Goal: Task Accomplishment & Management: Use online tool/utility

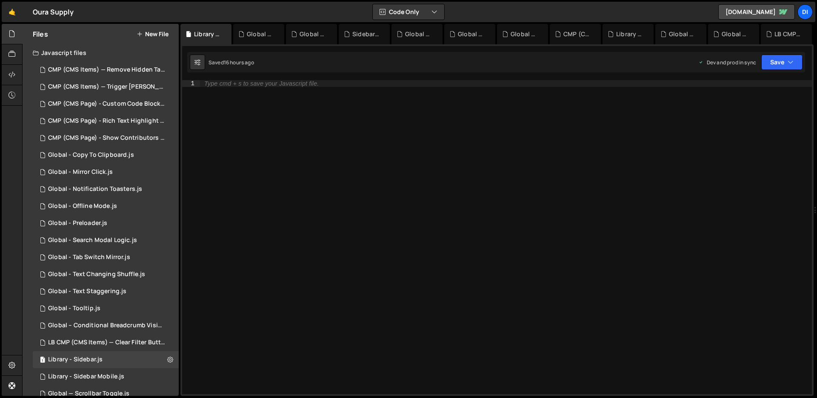
click at [159, 36] on button "New File" at bounding box center [153, 34] width 32 height 7
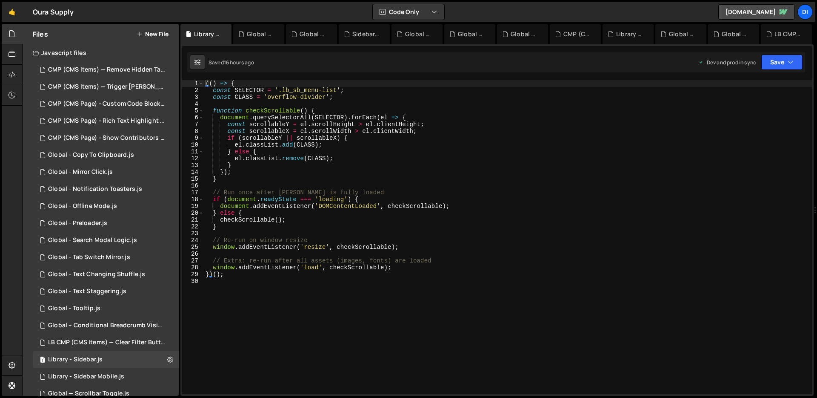
type textarea "} else {"
click at [254, 152] on div "(( ) => { const SELECTOR = '.lb_sb_menu-list' ; const CLASS = 'overflow-divider…" at bounding box center [508, 243] width 608 height 327
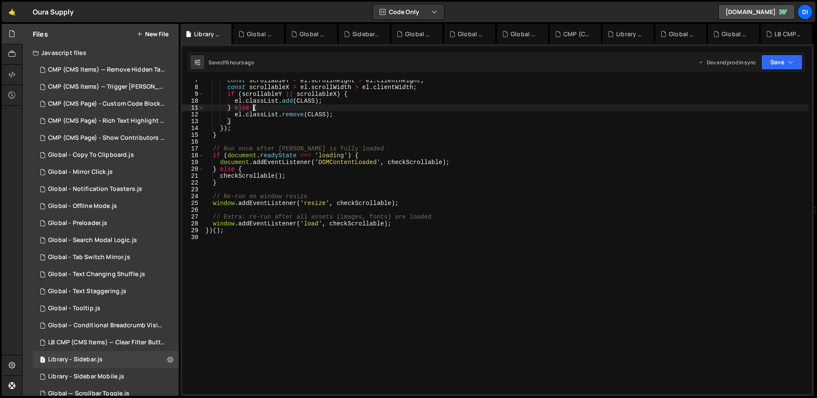
scroll to position [44, 0]
click at [164, 39] on div "Files New File" at bounding box center [101, 34] width 156 height 20
click at [164, 34] on button "New File" at bounding box center [153, 34] width 32 height 7
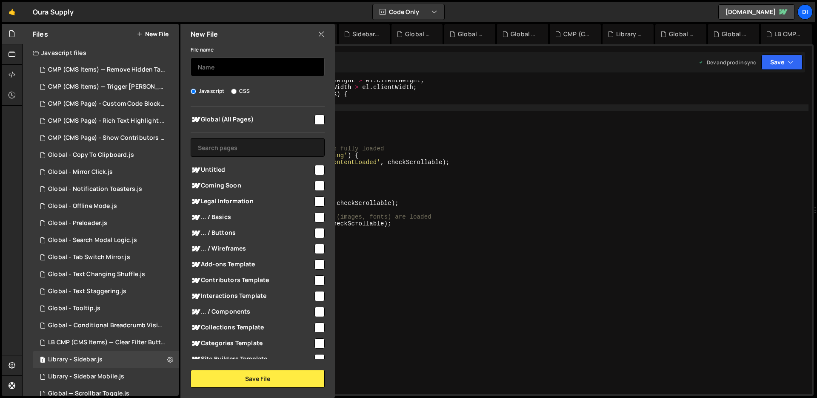
click at [238, 72] on input "text" at bounding box center [258, 66] width 134 height 19
type input "Library - Theme Toggle"
click at [319, 117] on input "checkbox" at bounding box center [320, 120] width 10 height 10
checkbox input "true"
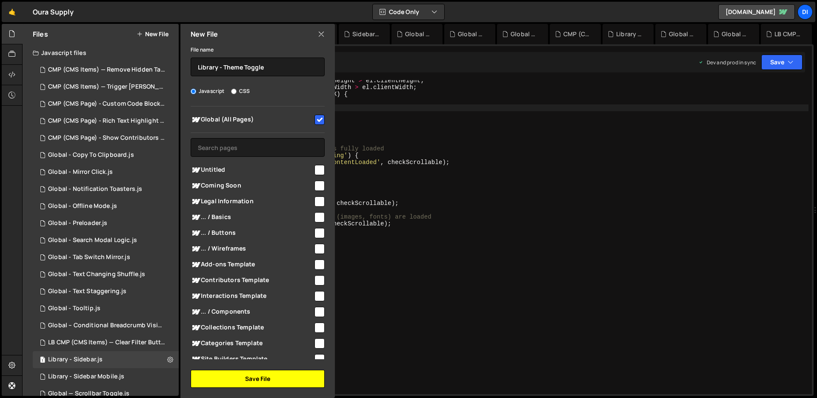
click at [230, 374] on button "Save File" at bounding box center [258, 378] width 134 height 18
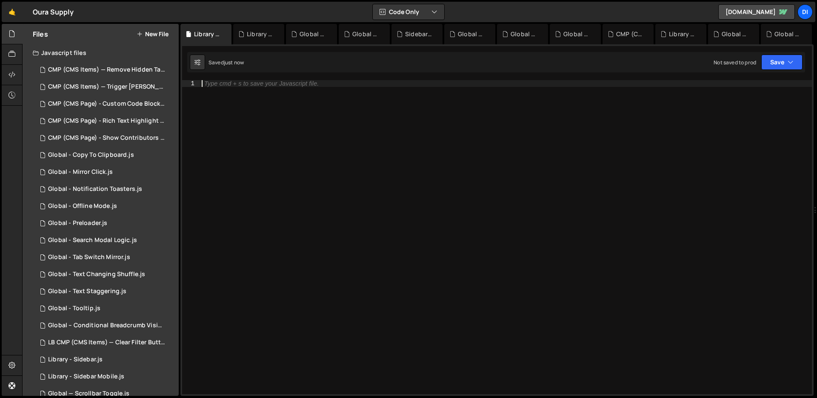
click at [312, 193] on div "Type cmd + s to save your Javascript file." at bounding box center [506, 243] width 612 height 327
paste textarea "function getPublishDate() {"
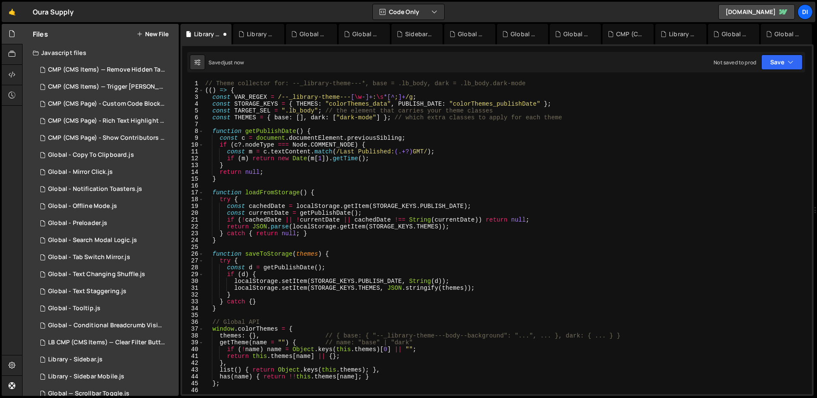
scroll to position [0, 0]
click at [712, 127] on div "// Theme collector for: --_library-theme---*, base = .lb_body, dark = .lb_body.…" at bounding box center [505, 243] width 605 height 327
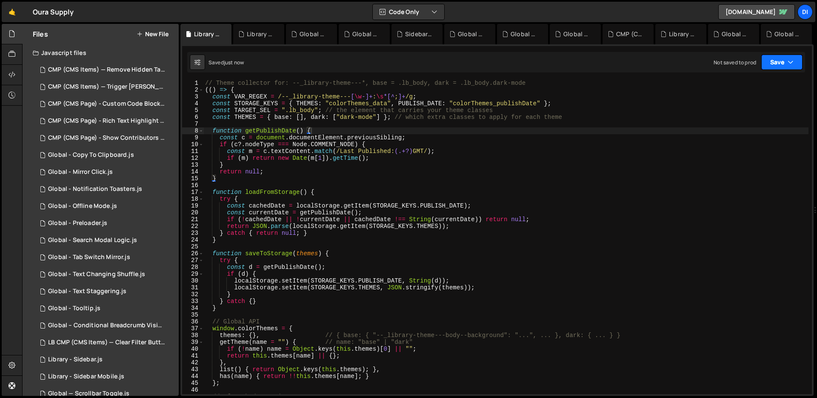
click at [796, 65] on button "Save" at bounding box center [782, 61] width 41 height 15
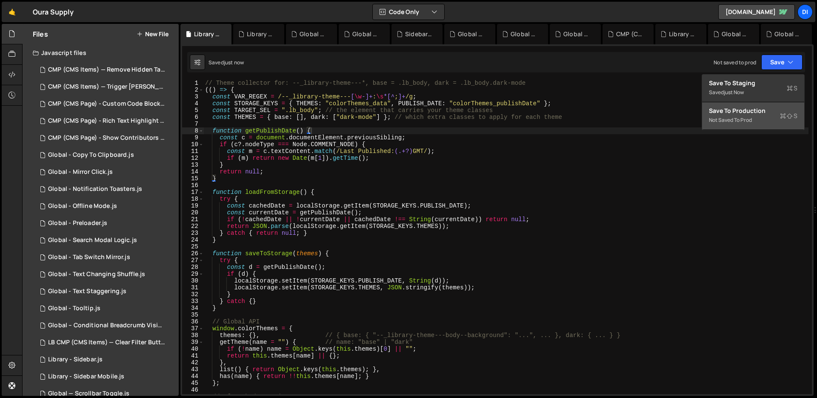
click at [761, 113] on div "Save to Production S" at bounding box center [753, 110] width 89 height 9
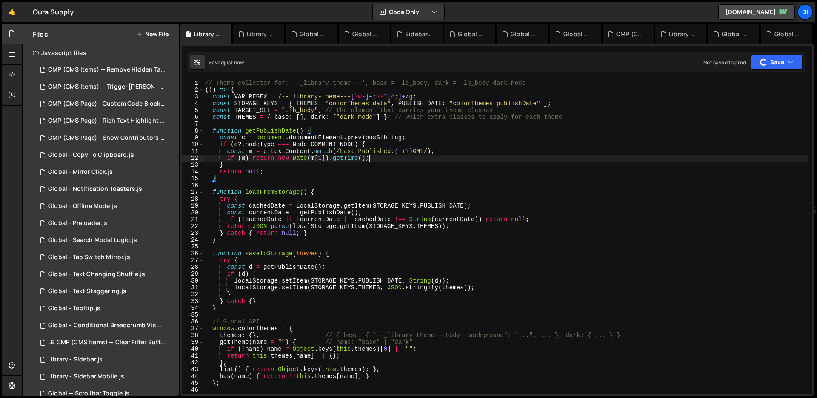
click at [400, 155] on div "// Theme collector for: --_library-theme---*, base = .lb_body, dark = .lb_body.…" at bounding box center [505, 243] width 605 height 327
click at [288, 243] on div "// Theme collector for: --_library-theme---*, base = .lb_body, dark = .lb_body.…" at bounding box center [505, 243] width 605 height 327
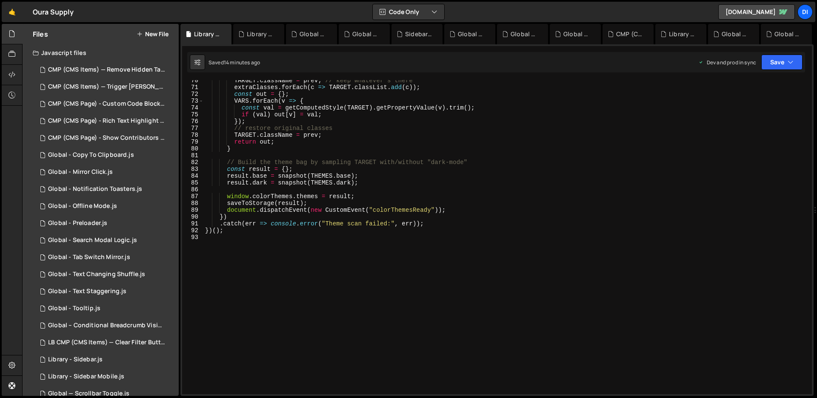
click at [338, 231] on div "TARGET . className = prev ; // keep whatever's there extraClasses . forEach ( c…" at bounding box center [505, 240] width 605 height 327
type textarea "})();"
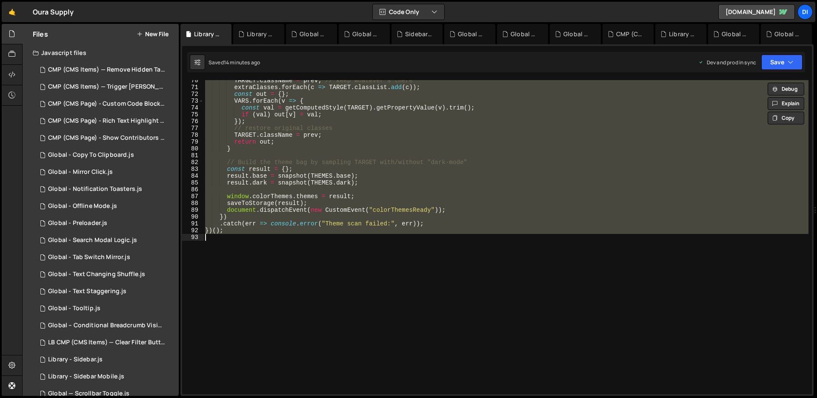
paste textarea
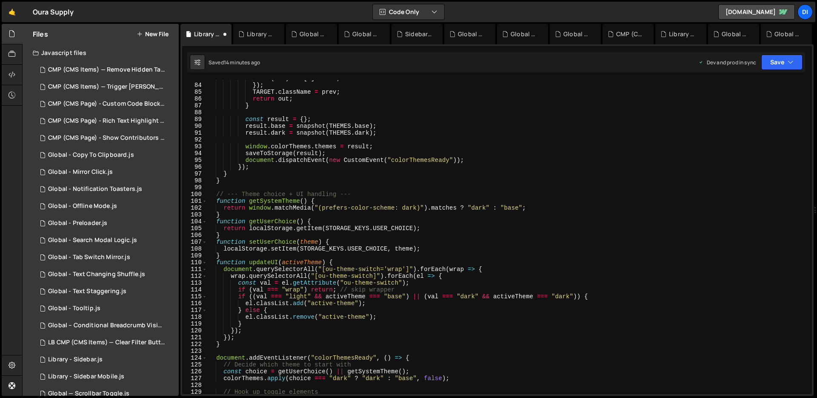
scroll to position [0, 0]
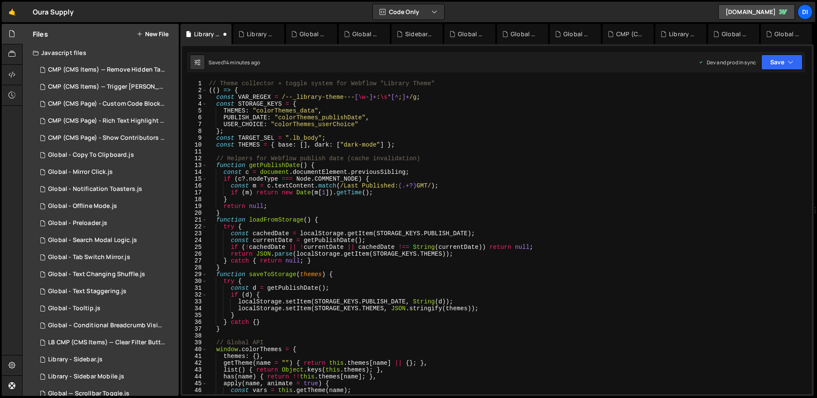
type textarea "})();"
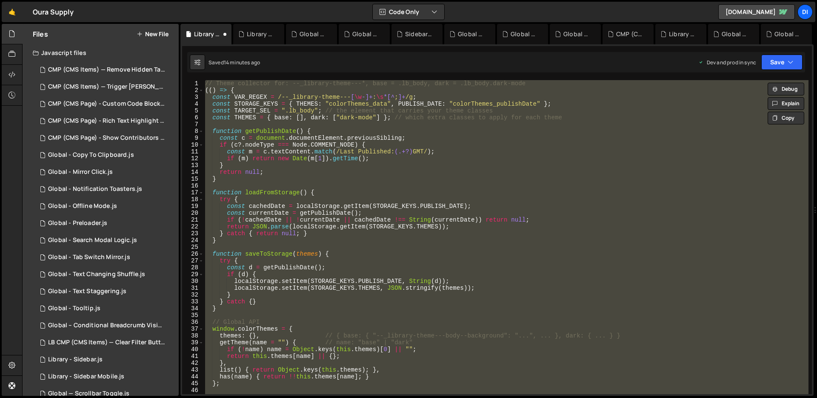
paste textarea
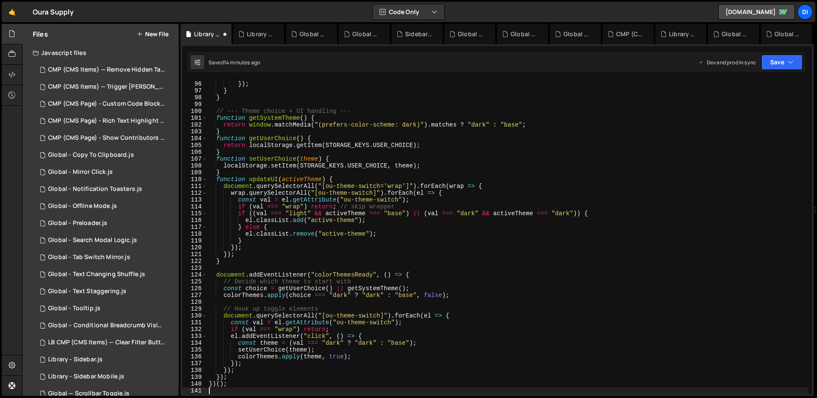
scroll to position [647, 0]
click at [780, 58] on button "Save" at bounding box center [782, 61] width 41 height 15
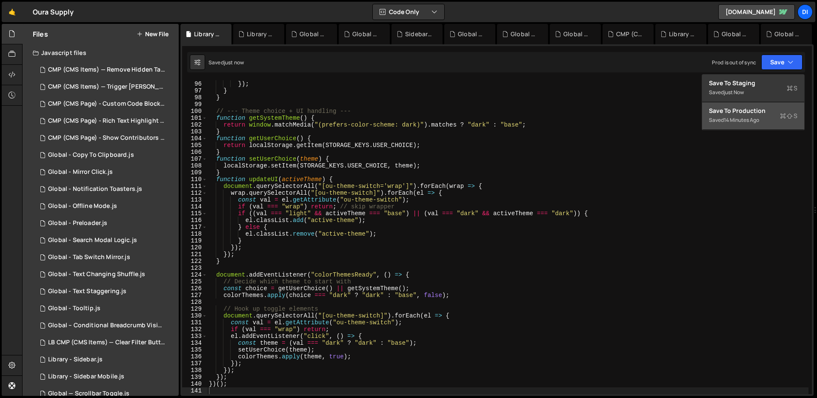
click at [759, 121] on div "14 minutes ago" at bounding box center [741, 119] width 35 height 7
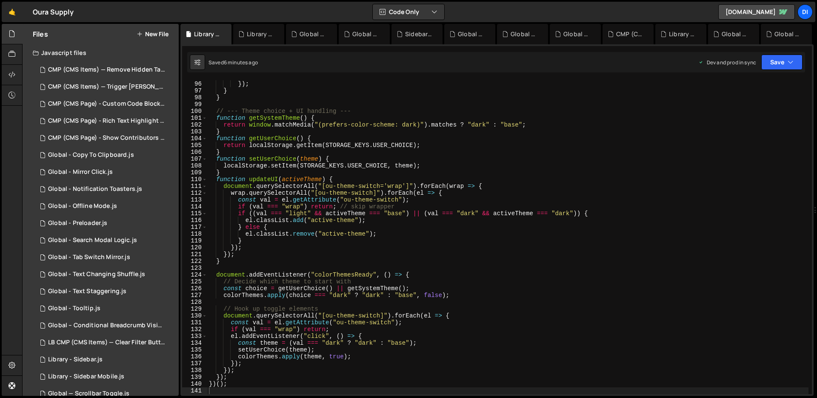
click at [311, 151] on div "document . dispatchEvent ( new CustomEvent ( "colorThemesReady" )) ; }) ; } } /…" at bounding box center [507, 237] width 601 height 327
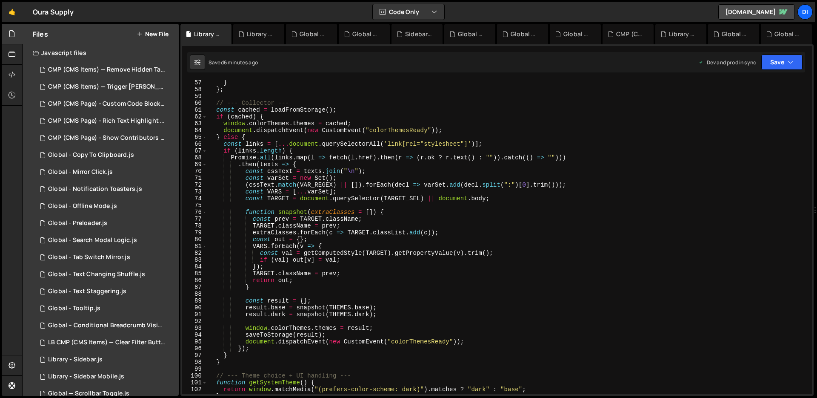
scroll to position [0, 0]
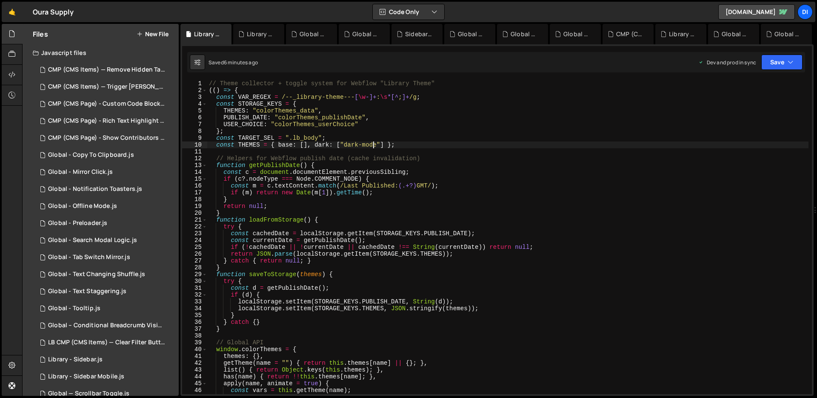
click at [374, 147] on div "// Theme collector + toggle system for Webflow "Library Theme" (( ) => { const …" at bounding box center [507, 243] width 601 height 327
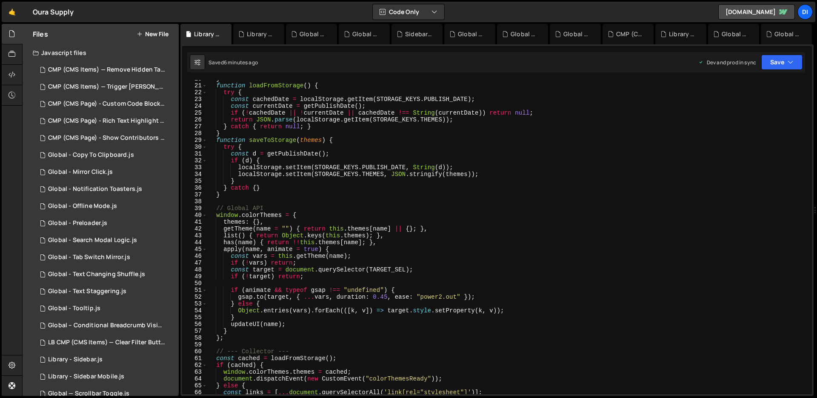
scroll to position [134, 0]
click at [799, 58] on button "Save" at bounding box center [782, 61] width 41 height 15
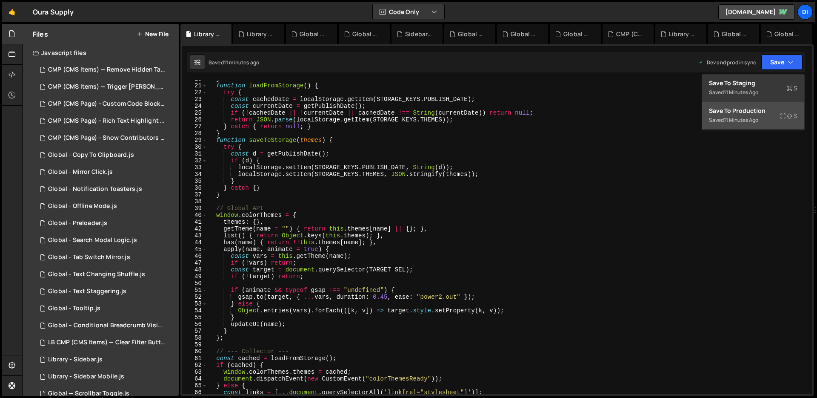
click at [775, 116] on div "Saved 11 minutes ago" at bounding box center [753, 120] width 89 height 10
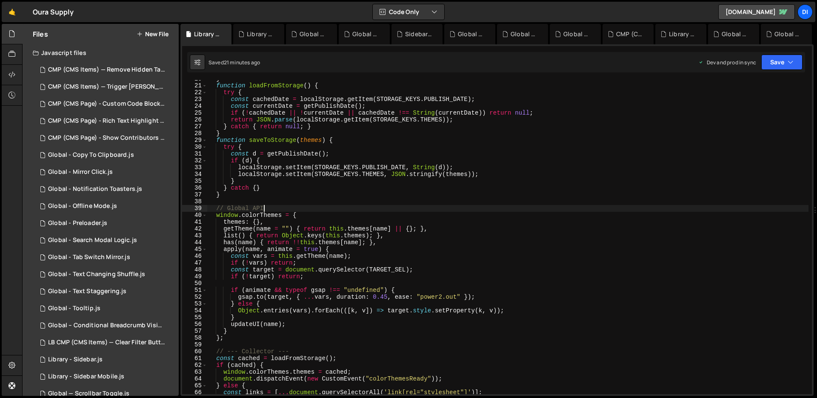
click at [340, 210] on div "} function loadFromStorage ( ) { try { const cachedDate = localStorage . getIte…" at bounding box center [507, 238] width 601 height 327
type textarea "})();"
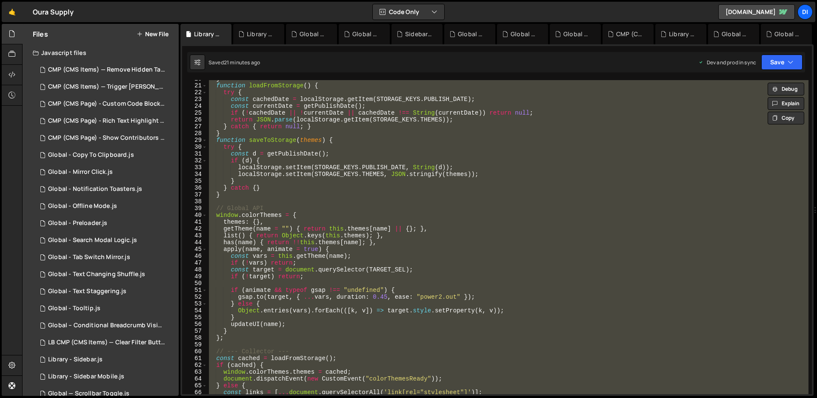
paste textarea
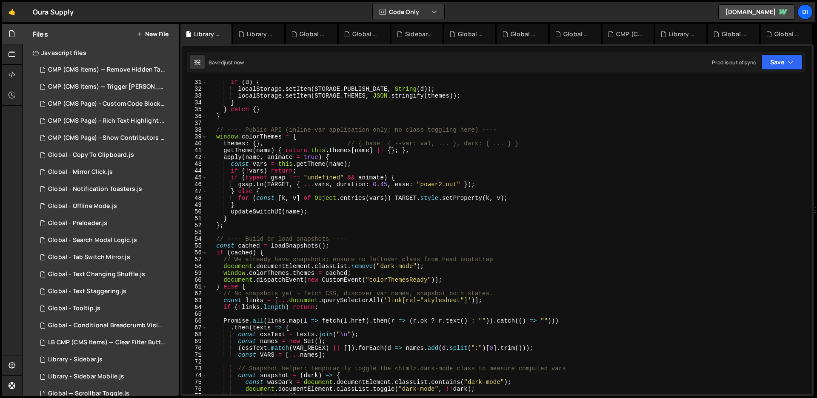
scroll to position [0, 0]
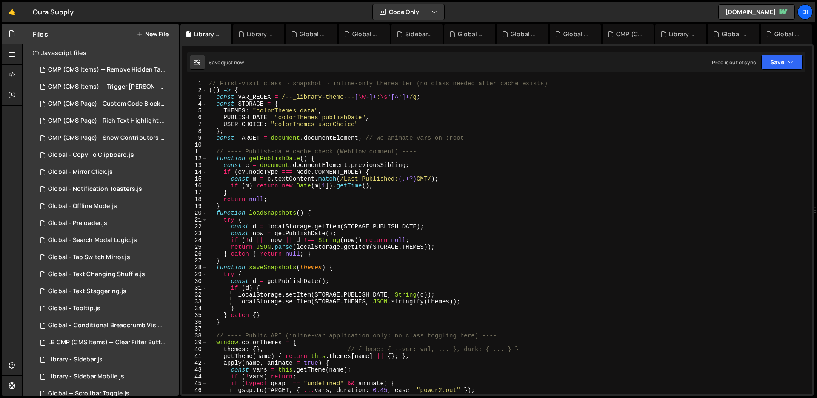
type textarea "})();"
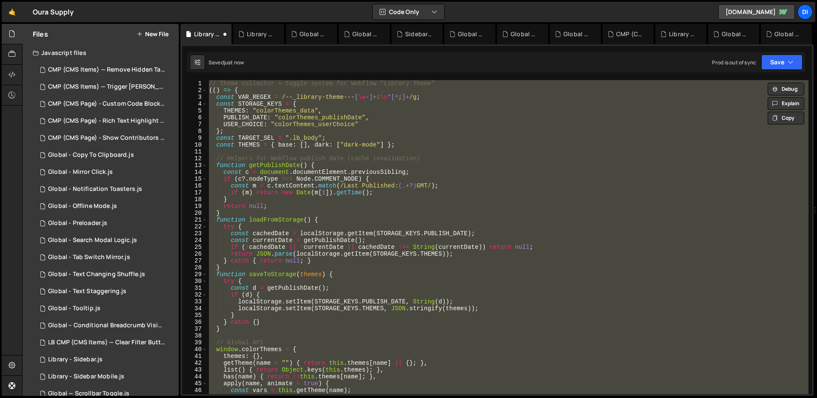
paste textarea
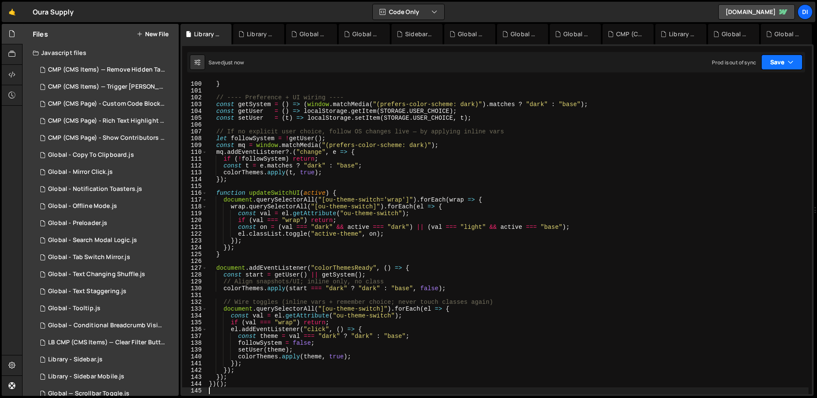
click at [789, 60] on icon "button" at bounding box center [791, 62] width 6 height 9
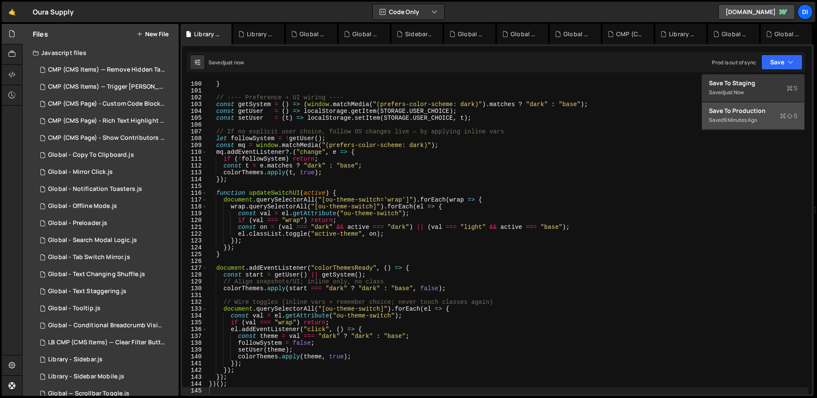
click at [775, 117] on div "Saved 9 minutes ago" at bounding box center [753, 120] width 89 height 10
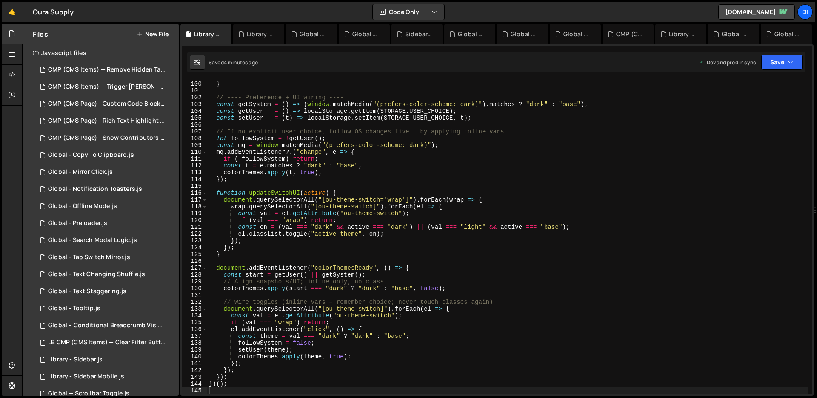
type textarea "wrap.querySelectorAll("[ou-theme-switch]").forEach(el => {"
click at [636, 208] on div "}) ; } // ---- Preference + UI wiring ---- const getSystem = ( ) => ( window . …" at bounding box center [507, 237] width 601 height 327
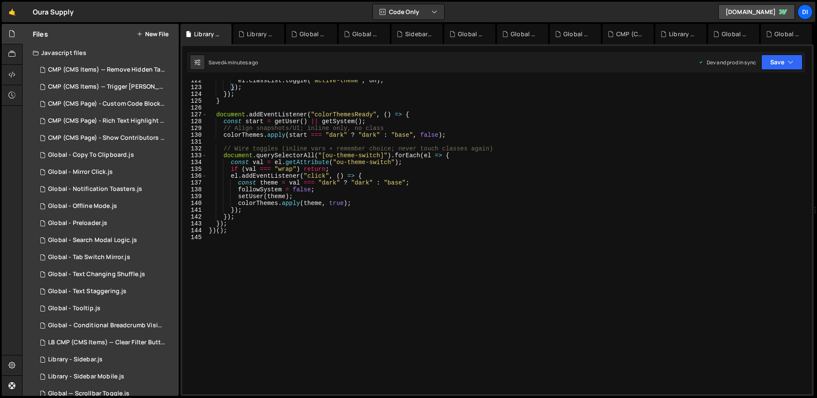
scroll to position [497, 0]
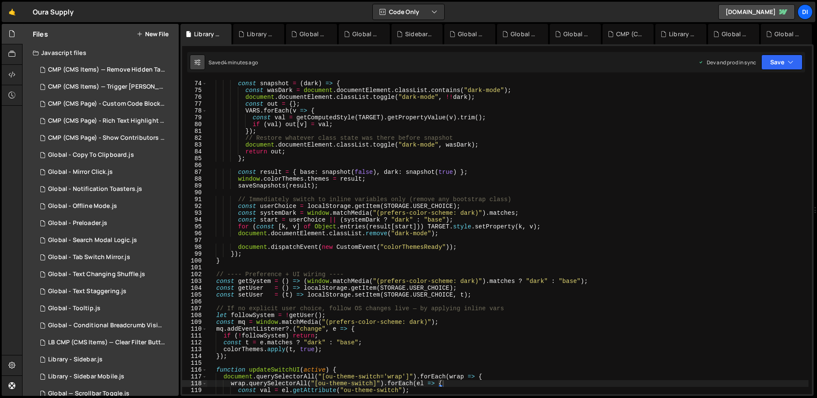
click at [200, 64] on icon at bounding box center [198, 62] width 6 height 9
select select "editor"
select select "ace/theme/monokai"
type input "14"
checkbox input "true"
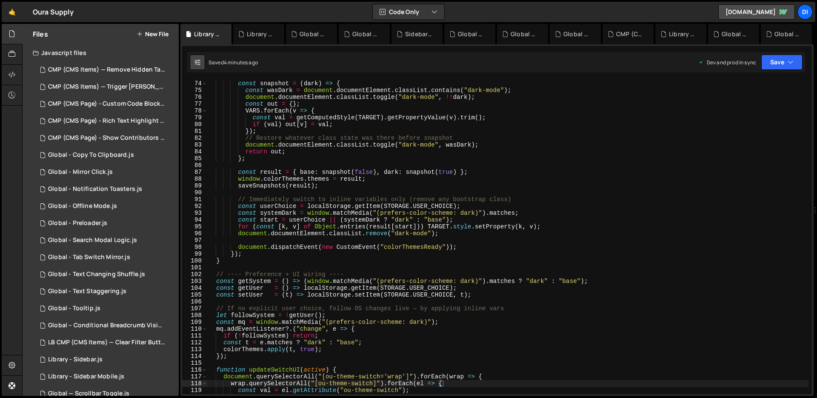
checkbox input "true"
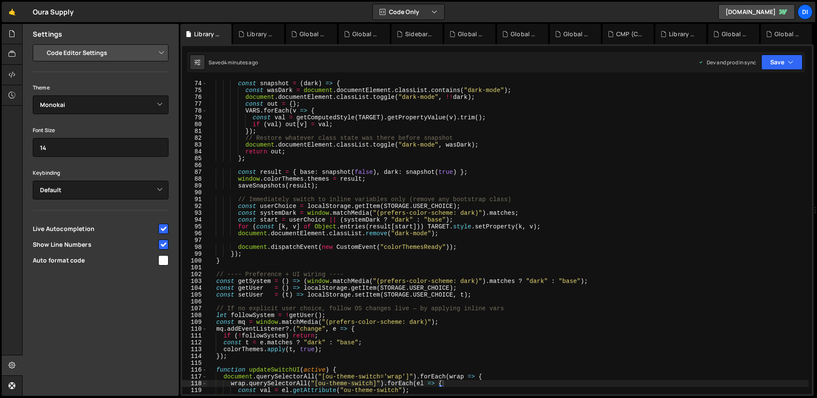
type textarea "return out;"
click at [258, 153] on div "const snapshot = ( dark ) => { const wasDark = document . documentElement . cla…" at bounding box center [507, 243] width 601 height 327
click at [327, 149] on div "const snapshot = ( dark ) => { const wasDark = document . documentElement . cla…" at bounding box center [507, 243] width 601 height 327
click at [14, 36] on icon at bounding box center [12, 33] width 7 height 9
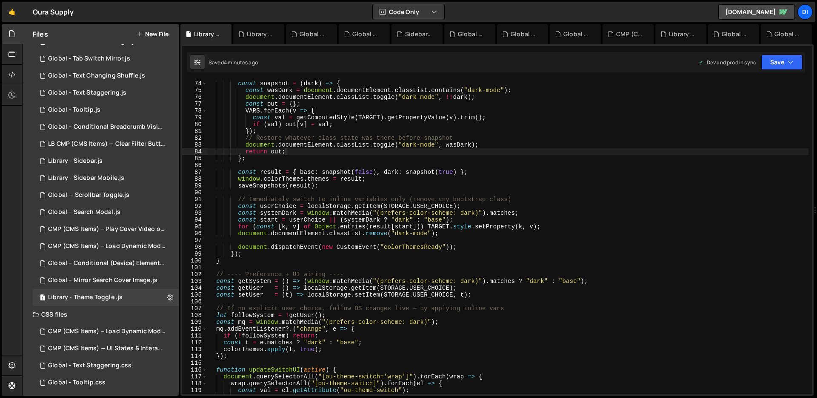
scroll to position [219, 0]
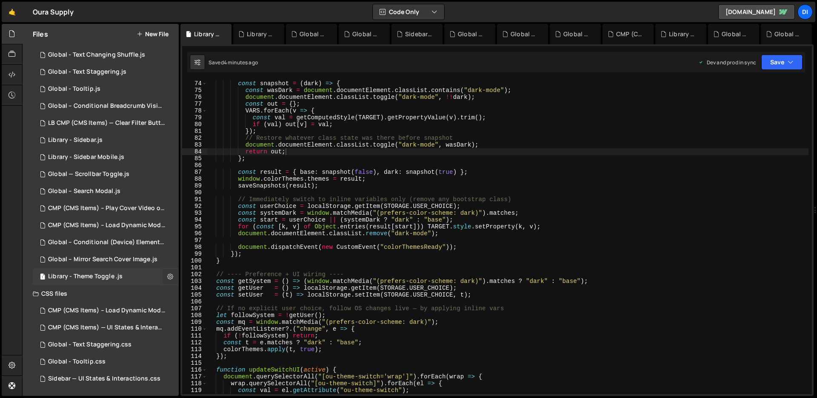
click at [163, 273] on button at bounding box center [170, 276] width 15 height 15
type input "Library - Theme Toggle"
radio input "true"
checkbox input "true"
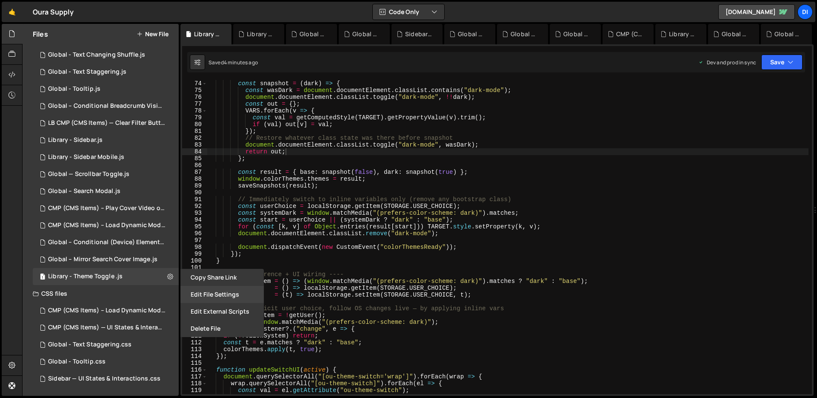
click at [216, 292] on button "Edit File Settings" at bounding box center [221, 294] width 83 height 17
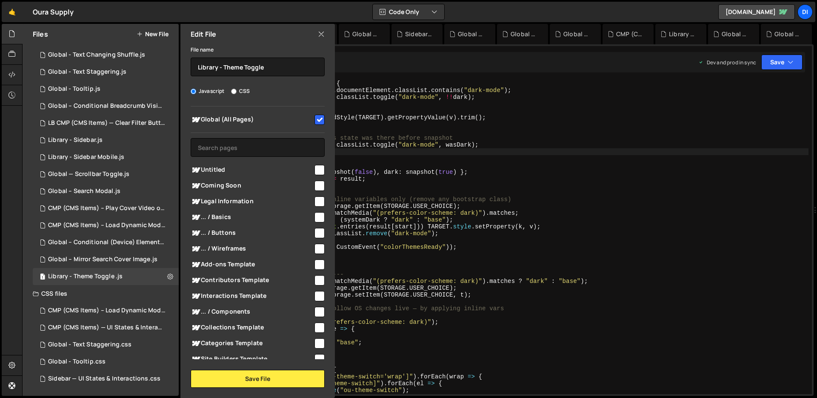
scroll to position [36, 0]
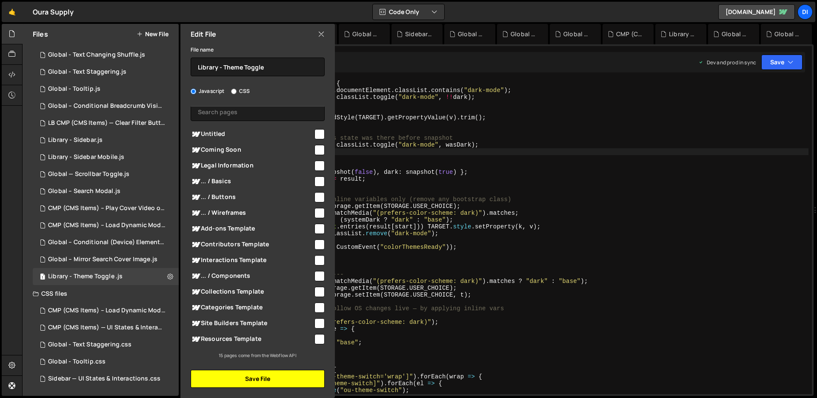
click at [243, 378] on button "Save File" at bounding box center [258, 378] width 134 height 18
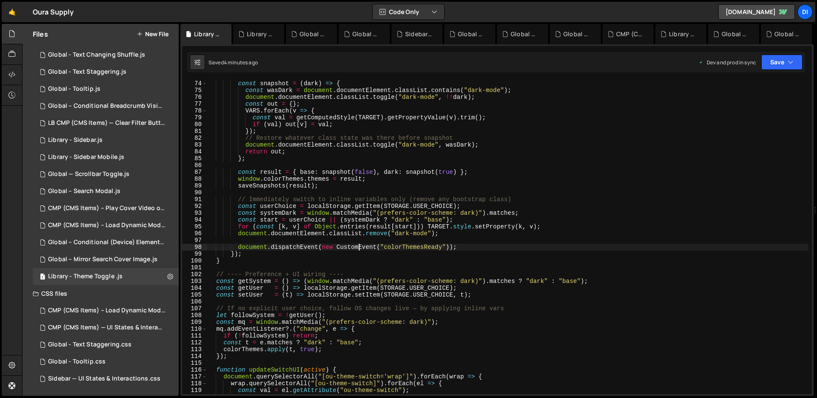
click at [358, 246] on div "const snapshot = ( dark ) => { const wasDark = document . documentElement . cla…" at bounding box center [507, 243] width 601 height 327
click at [804, 61] on div "Saved just now Prod is out of sync Upgrade to Edit Save Save to Staging S Saved…" at bounding box center [496, 62] width 618 height 20
click at [796, 62] on button "Save" at bounding box center [782, 61] width 41 height 15
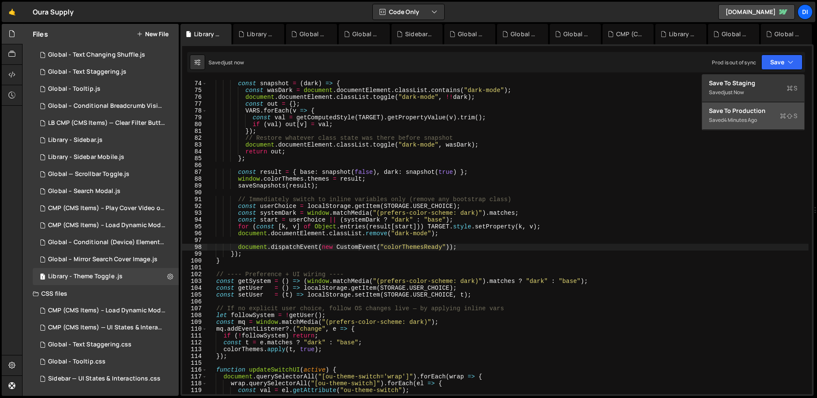
click at [757, 119] on div "4 minutes ago" at bounding box center [740, 119] width 33 height 7
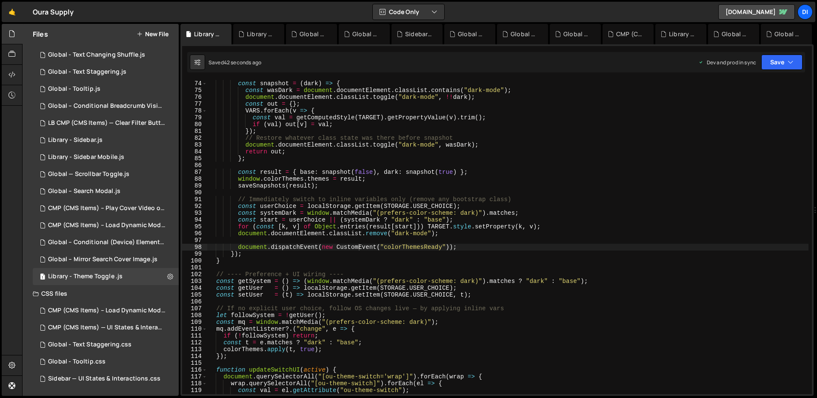
click at [413, 273] on div "const snapshot = ( dark ) => { const wasDark = document . documentElement . cla…" at bounding box center [507, 243] width 601 height 327
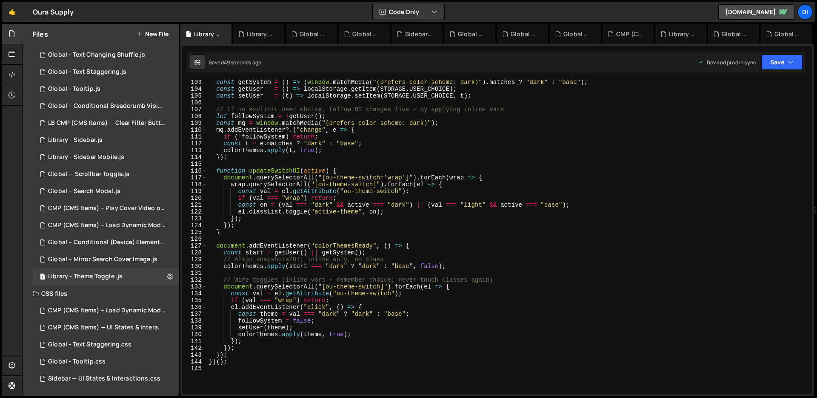
scroll to position [696, 0]
click at [352, 215] on div "const getSystem = ( ) => ( window . matchMedia ( "(prefers-color-scheme: dark)"…" at bounding box center [507, 242] width 601 height 327
type textarea "})();"
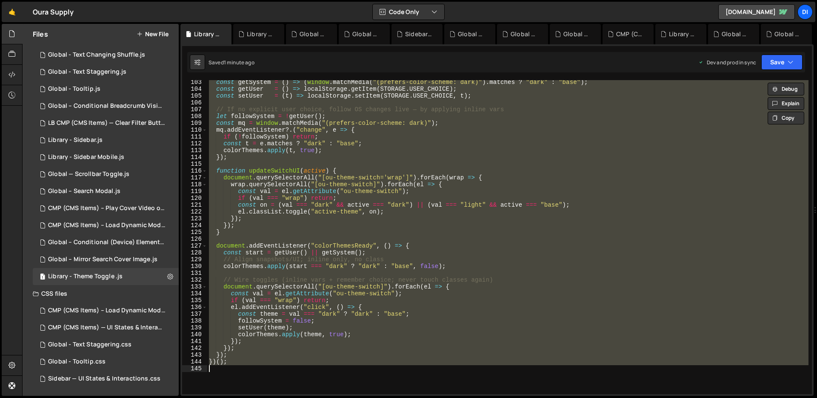
paste textarea
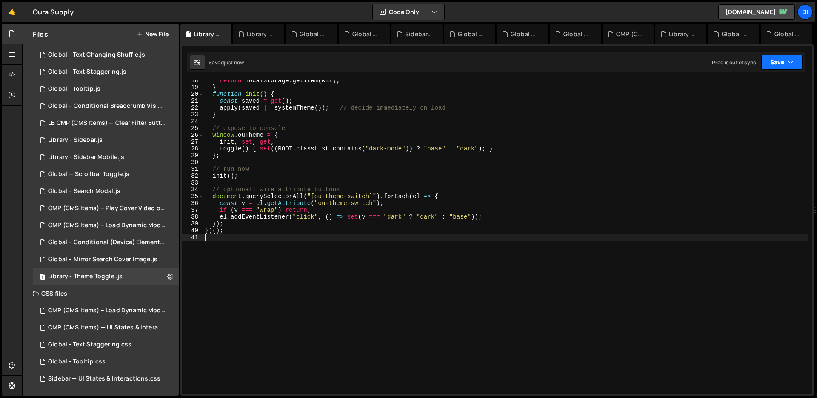
click at [779, 66] on button "Save" at bounding box center [782, 61] width 41 height 15
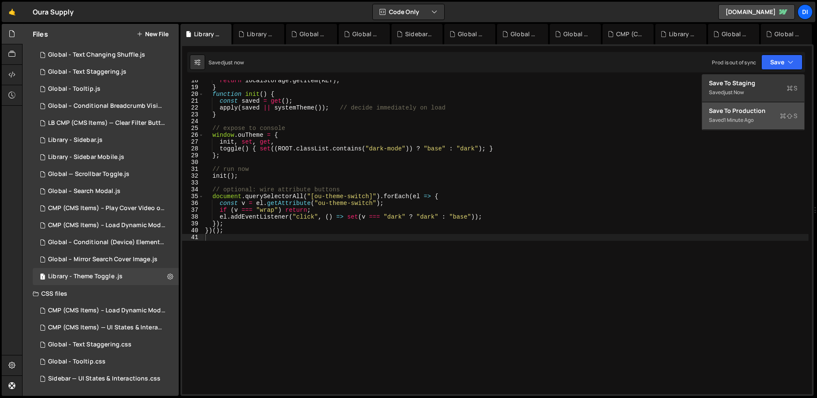
click at [774, 122] on div "Saved 1 minute ago" at bounding box center [753, 120] width 89 height 10
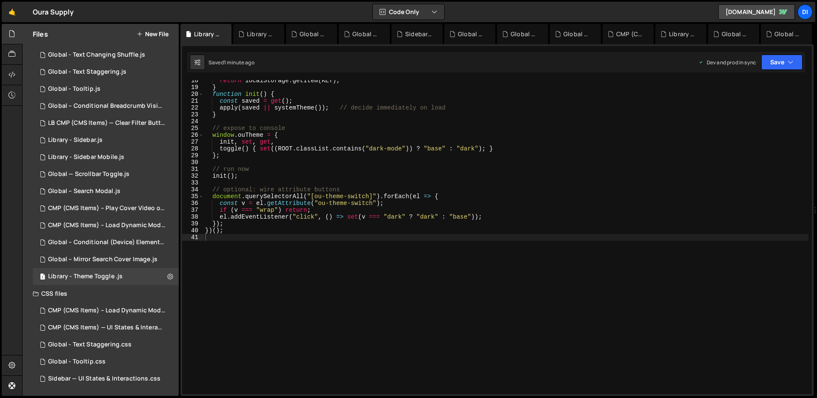
click at [417, 225] on div "return localStorage . getItem ( KEY ) ; } function init ( ) { const saved = get…" at bounding box center [505, 240] width 605 height 327
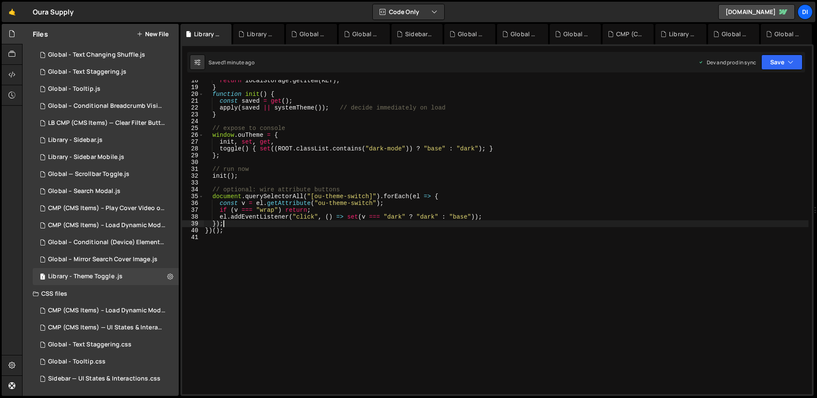
type textarea "})();"
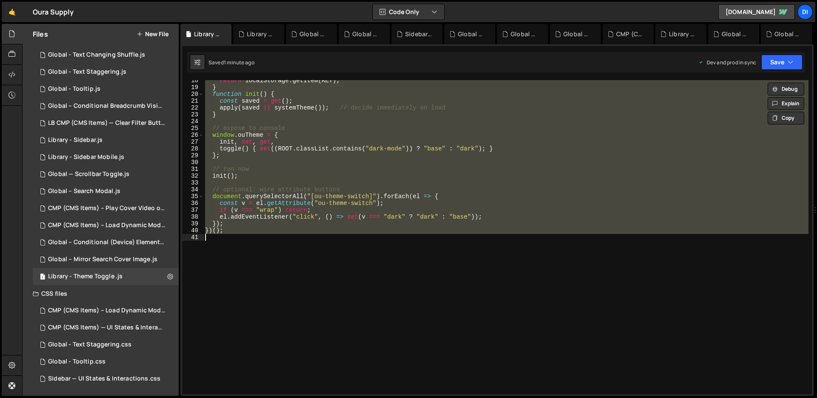
paste textarea
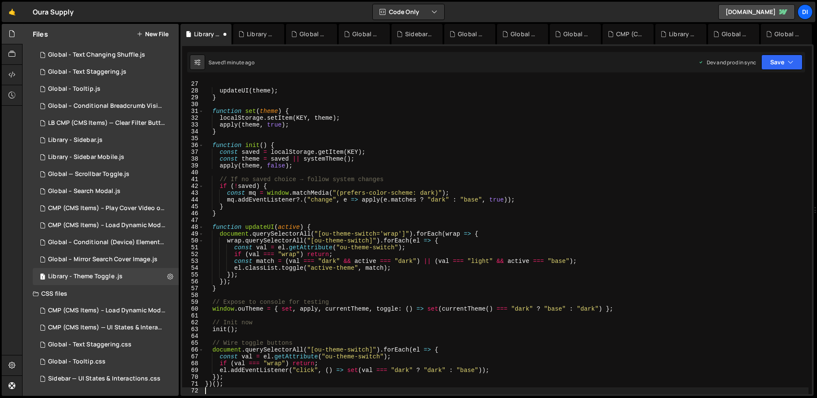
scroll to position [177, 0]
click at [780, 63] on button "Save" at bounding box center [782, 61] width 41 height 15
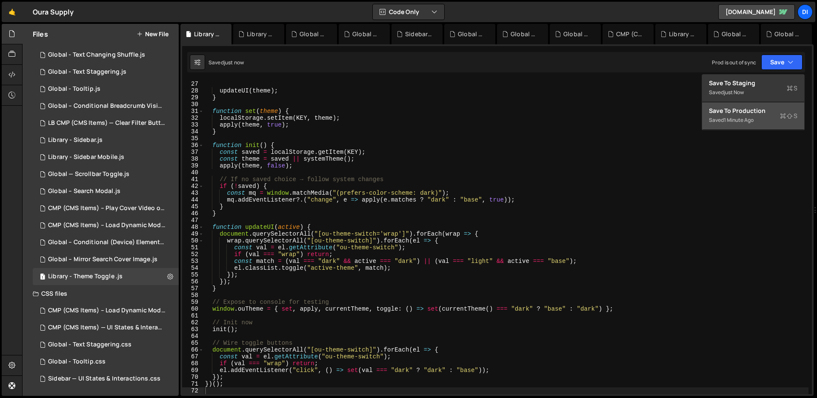
click at [764, 110] on div "Save to Production S" at bounding box center [753, 110] width 89 height 9
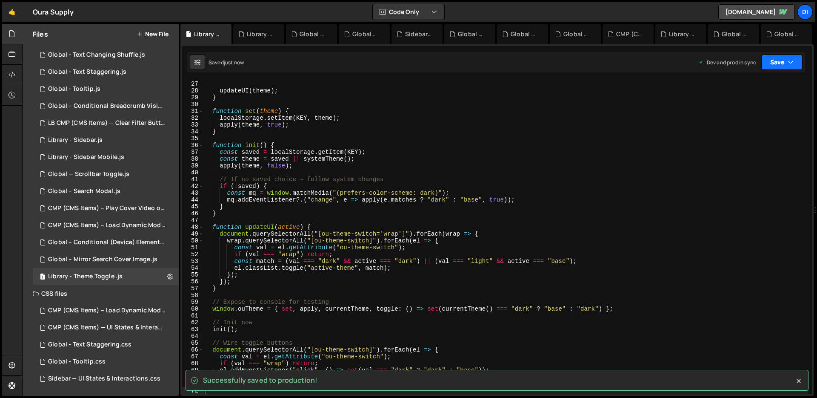
click at [790, 61] on icon "button" at bounding box center [791, 62] width 6 height 9
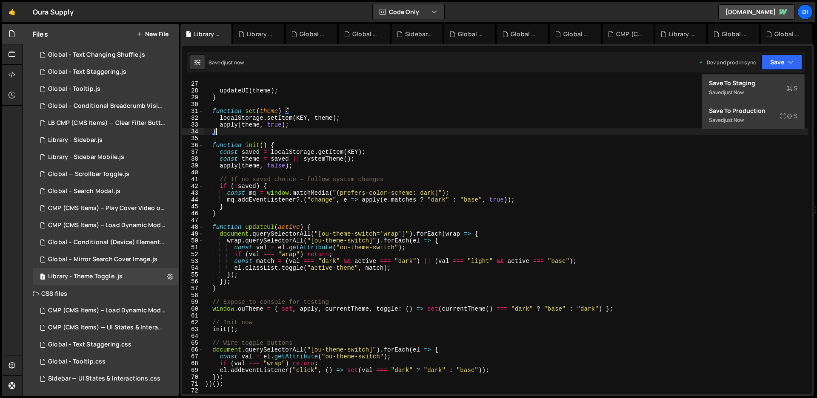
click at [546, 128] on div "} updateUI ( theme ) ; } function set ( theme ) { localStorage . setItem ( KEY …" at bounding box center [505, 237] width 605 height 327
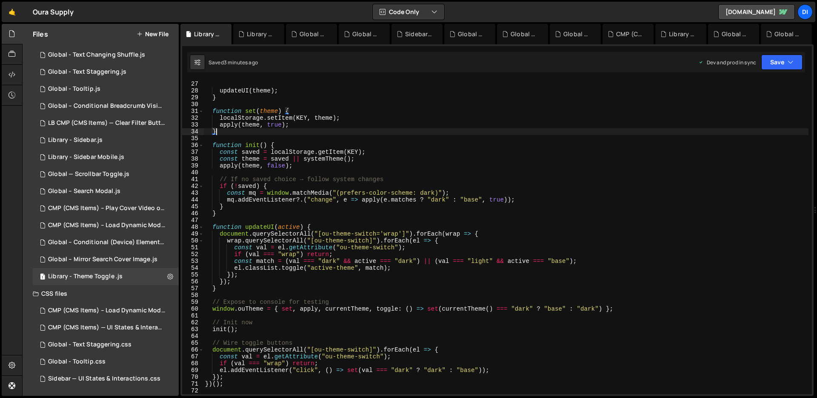
click at [329, 158] on div "} updateUI ( theme ) ; } function set ( theme ) { localStorage . setItem ( KEY …" at bounding box center [505, 237] width 605 height 327
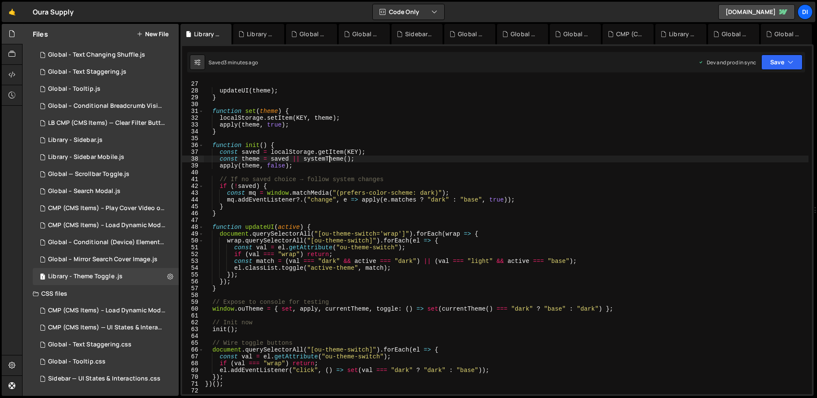
type textarea "})();"
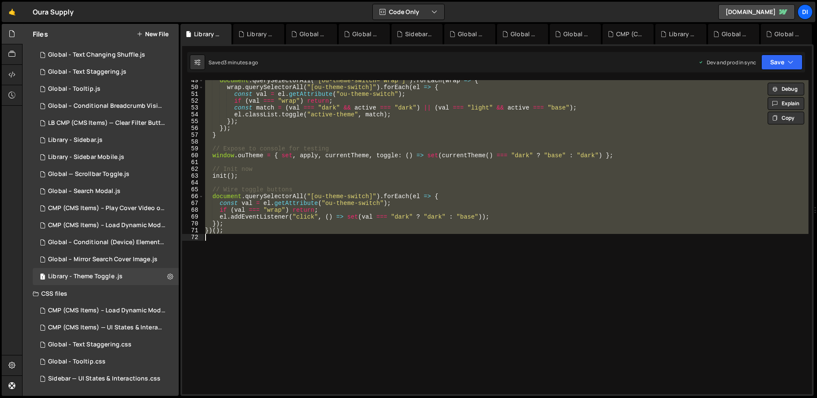
paste textarea
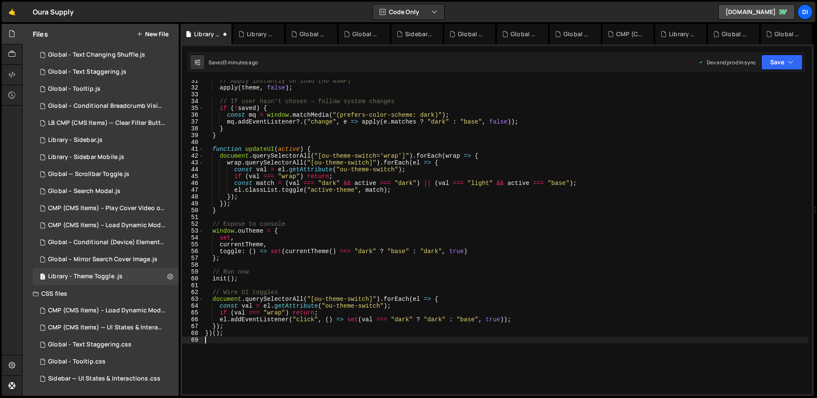
scroll to position [190, 0]
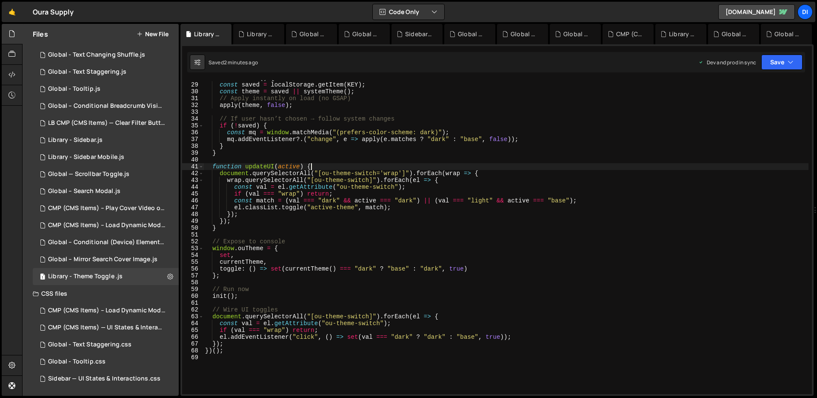
click at [322, 168] on div "function init ( ) { const saved = localStorage . getItem ( KEY ) ; const theme …" at bounding box center [505, 237] width 605 height 327
type textarea "})();"
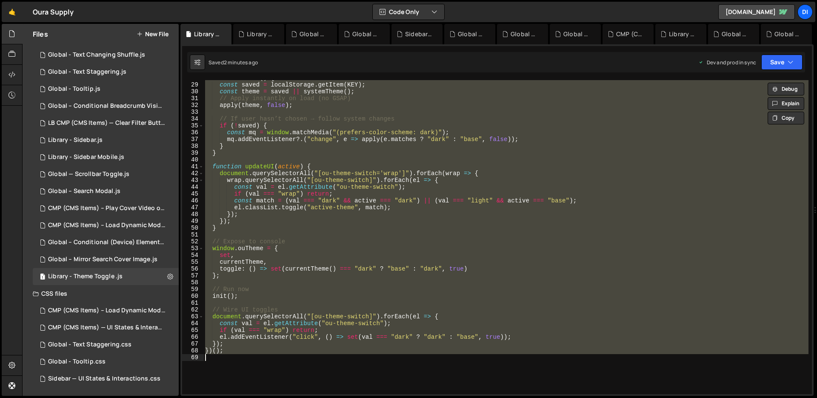
paste textarea
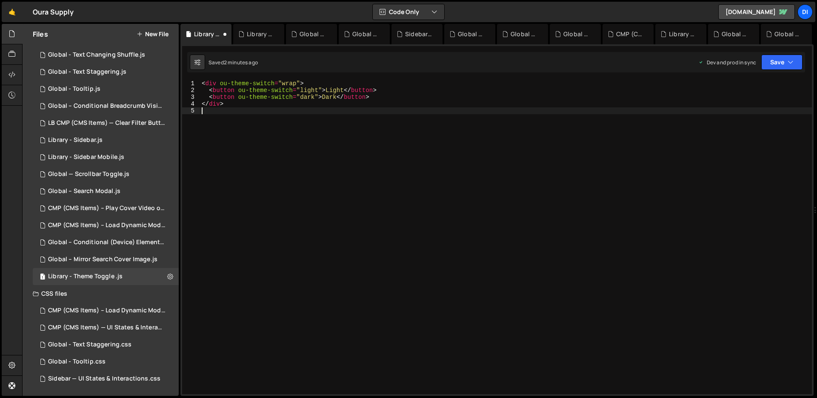
scroll to position [310, 0]
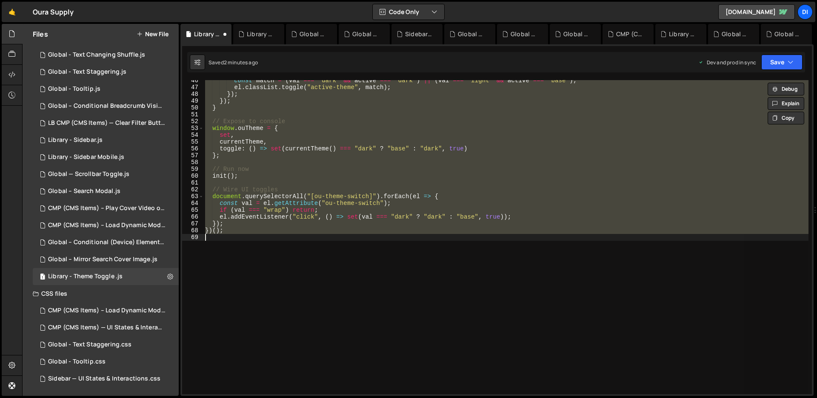
click at [285, 95] on div "const match = ( val === "dark" && active === "dark" ) || ( val === "light" && a…" at bounding box center [505, 237] width 605 height 314
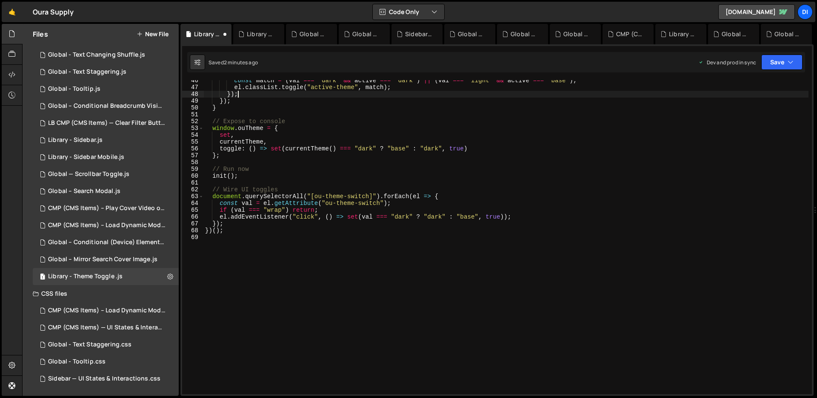
type textarea "})();"
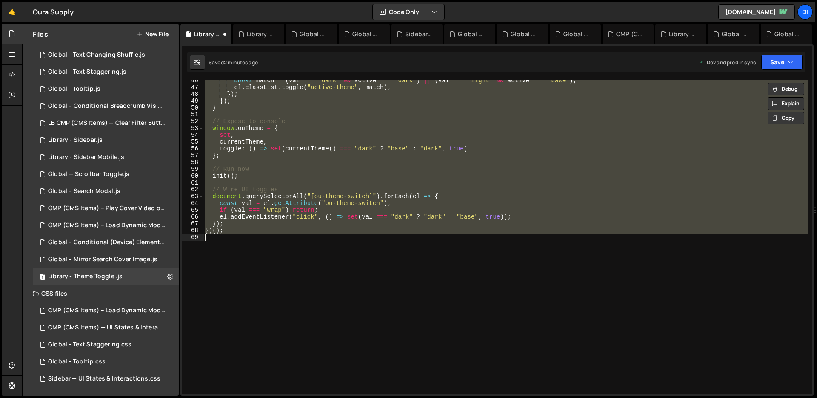
paste textarea
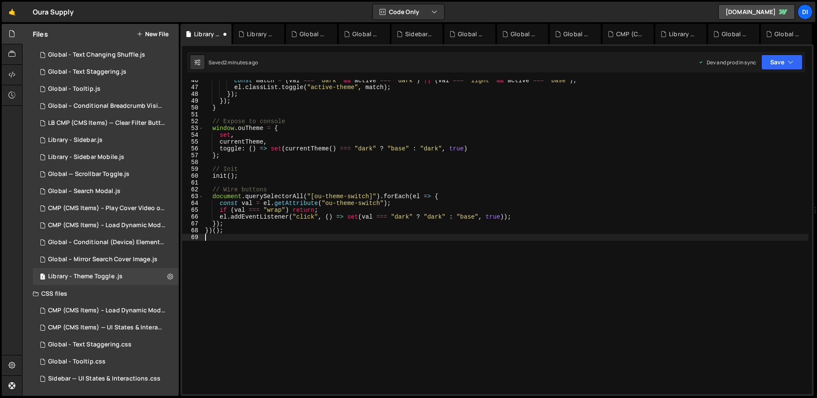
type textarea "})();"
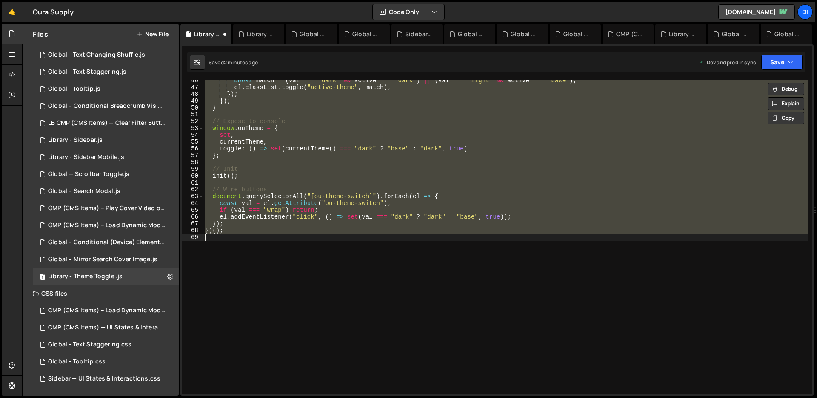
paste textarea
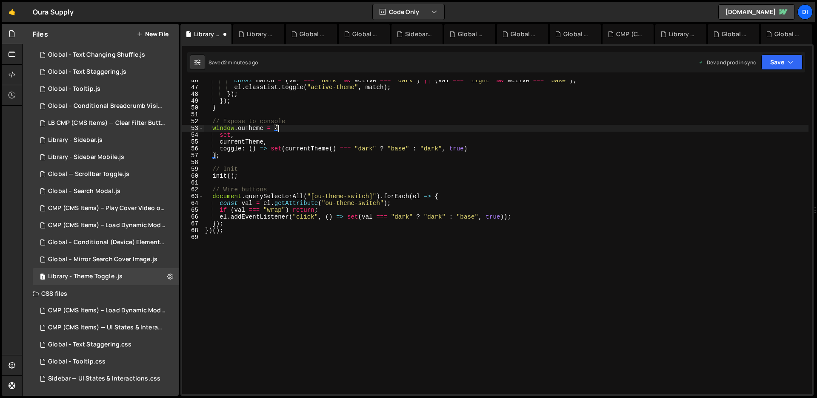
click at [298, 129] on div "const match = ( val === "dark" && active === "dark" ) || ( val === "light" && a…" at bounding box center [505, 240] width 605 height 327
type textarea "})();"
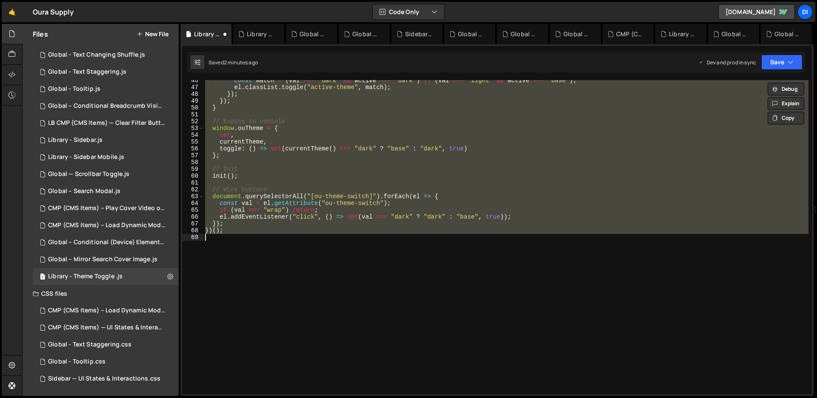
paste textarea
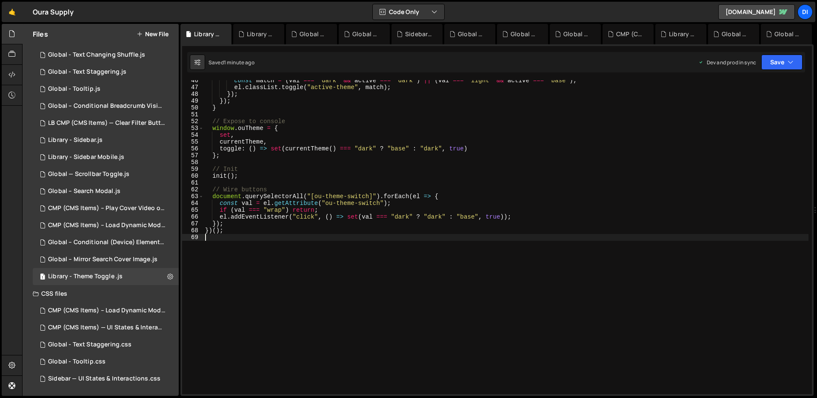
click at [366, 158] on div "const match = ( val === "dark" && active === "dark" ) || ( val === "light" && a…" at bounding box center [505, 240] width 605 height 327
click at [788, 58] on icon "button" at bounding box center [791, 62] width 6 height 9
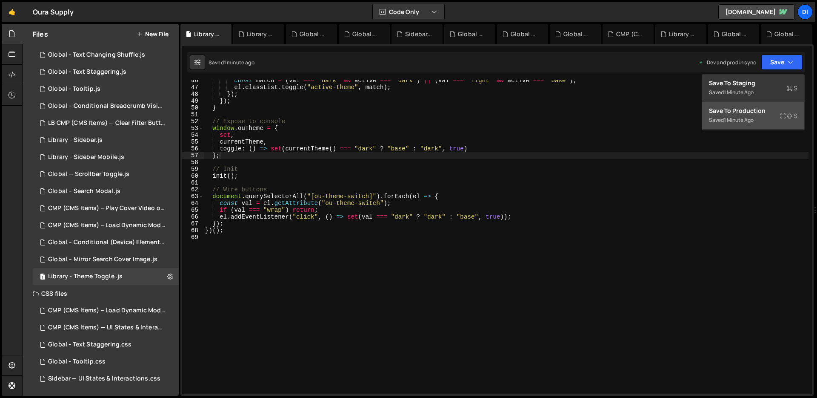
click at [774, 114] on div "Save to Production S" at bounding box center [753, 110] width 89 height 9
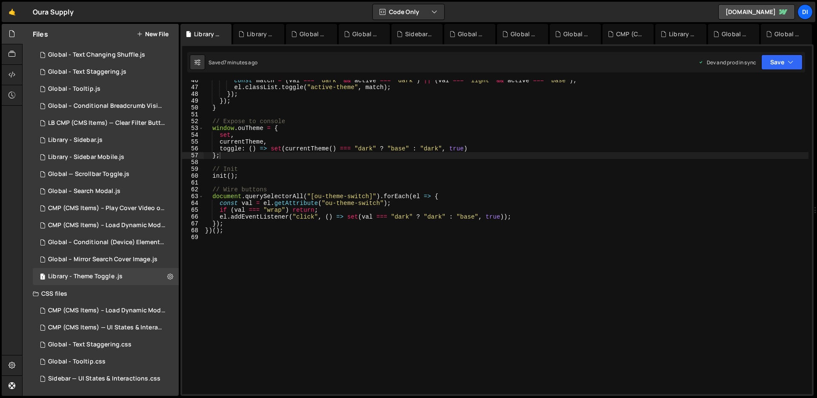
click at [407, 187] on div "const match = ( val === "dark" && active === "dark" ) || ( val === "light" && a…" at bounding box center [505, 240] width 605 height 327
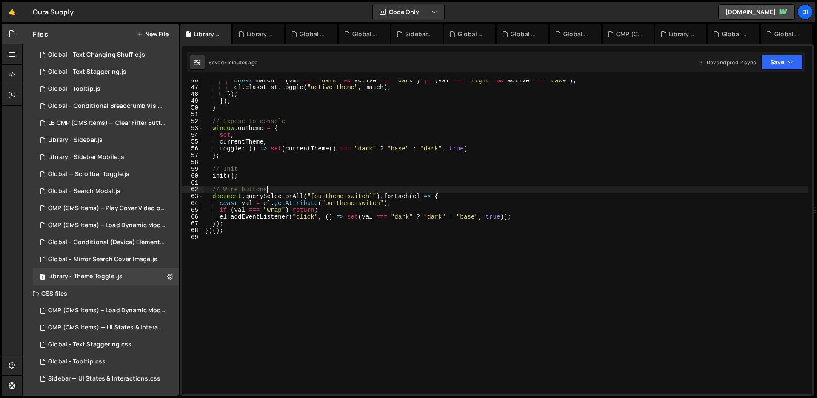
type textarea "})();"
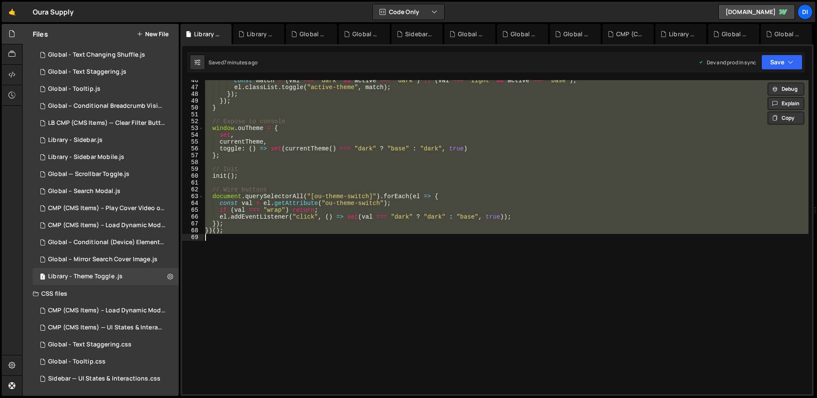
paste textarea
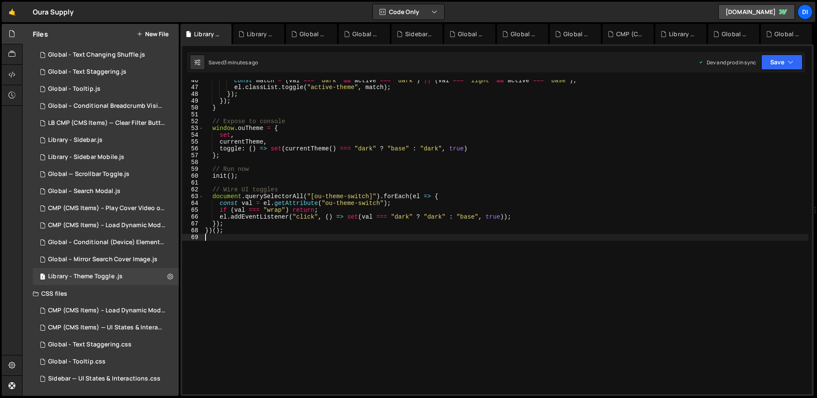
click at [429, 188] on div "const match = ( val === "dark" && active === "dark" ) || ( val === "light" && a…" at bounding box center [505, 240] width 605 height 327
type textarea "})();"
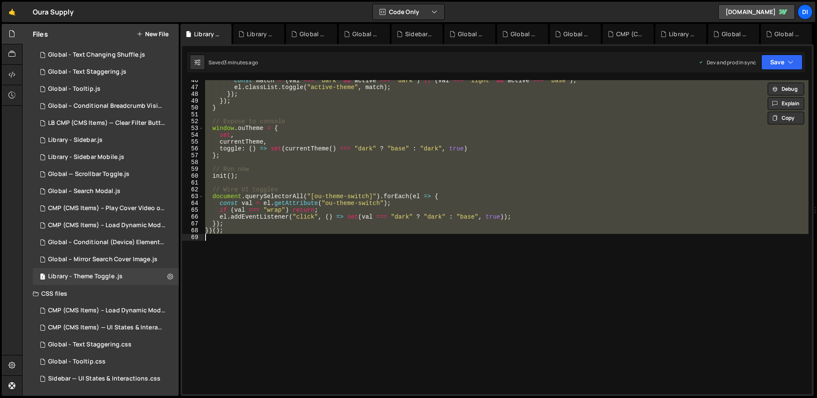
paste textarea
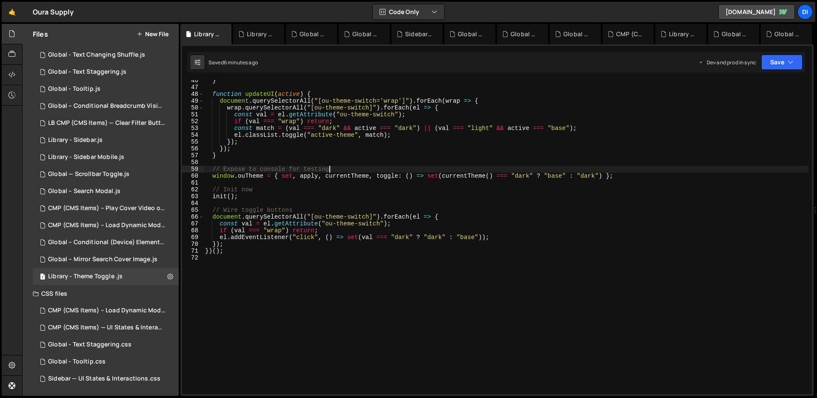
click at [389, 171] on div "} function updateUI ( active ) { document . querySelectorAll ( "[ou-theme-switc…" at bounding box center [505, 240] width 605 height 327
type textarea "})();"
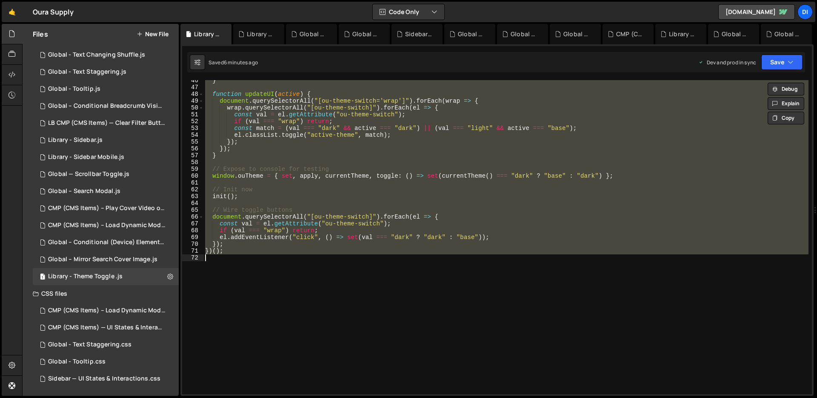
paste textarea
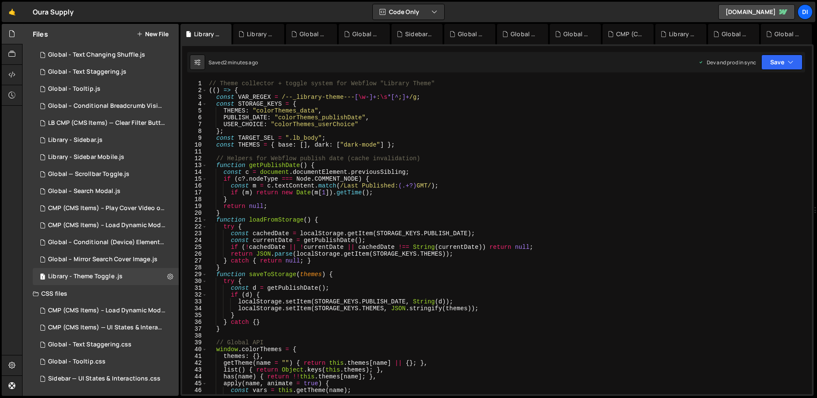
scroll to position [0, 0]
click at [240, 174] on div "// Theme collector + toggle system for Webflow "Library Theme" (( ) => { const …" at bounding box center [507, 243] width 601 height 327
type textarea "})();"
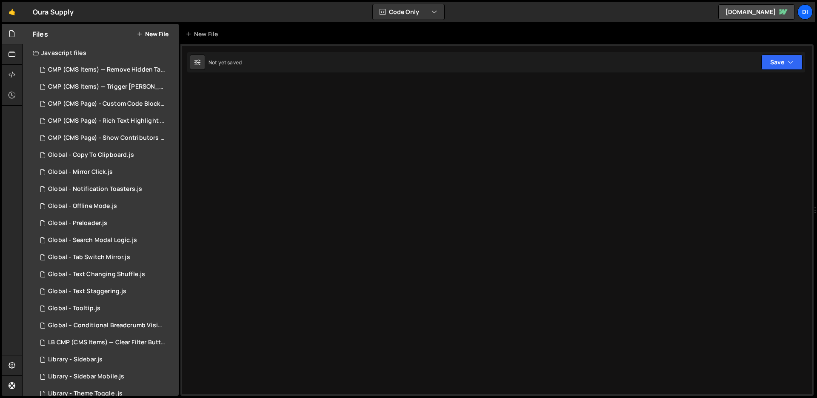
click at [422, 137] on div at bounding box center [496, 219] width 633 height 351
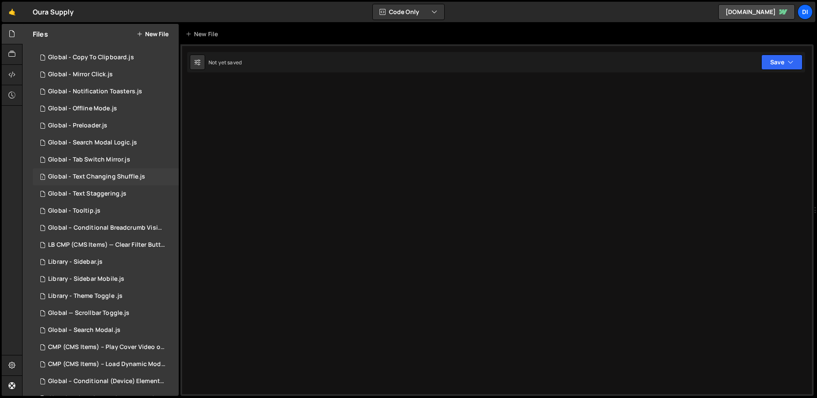
scroll to position [140, 0]
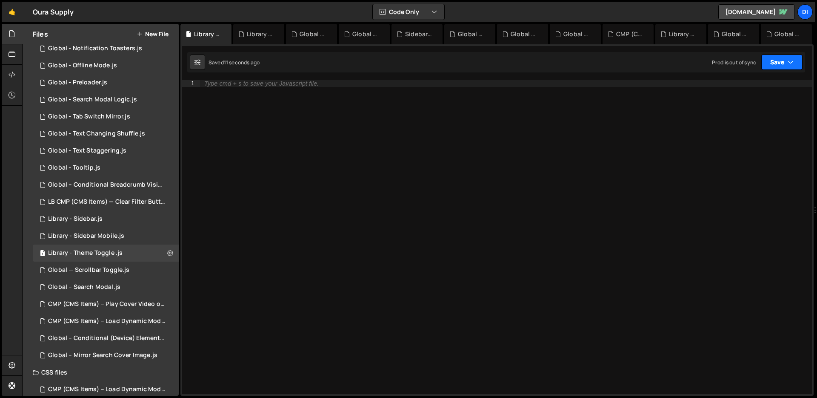
click at [801, 64] on button "Save" at bounding box center [782, 61] width 41 height 15
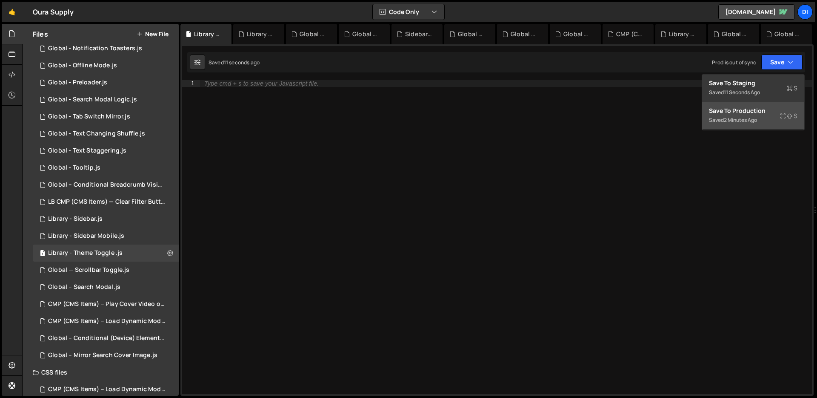
click at [773, 112] on div "Save to Production S" at bounding box center [753, 110] width 89 height 9
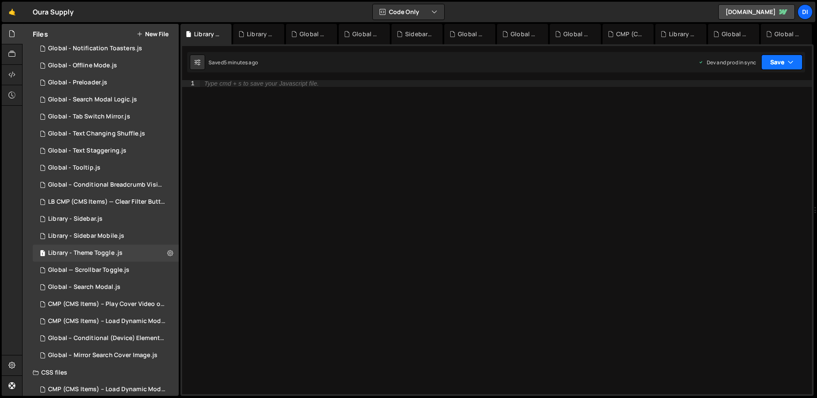
click at [791, 65] on icon "button" at bounding box center [791, 62] width 6 height 9
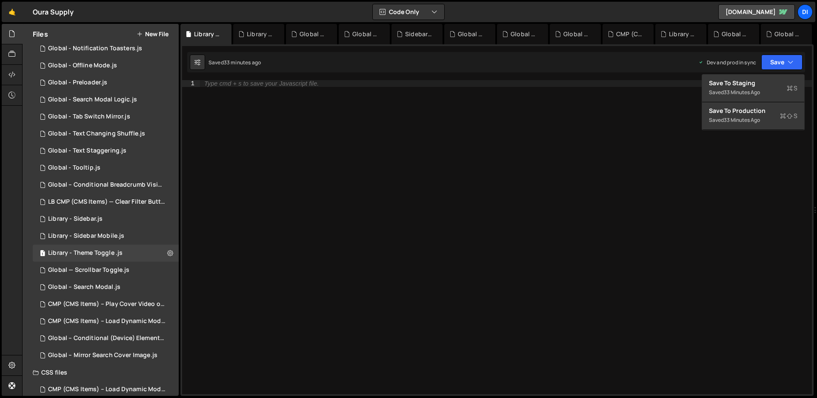
click at [295, 105] on div "Type cmd + s to save your Javascript file." at bounding box center [506, 243] width 612 height 327
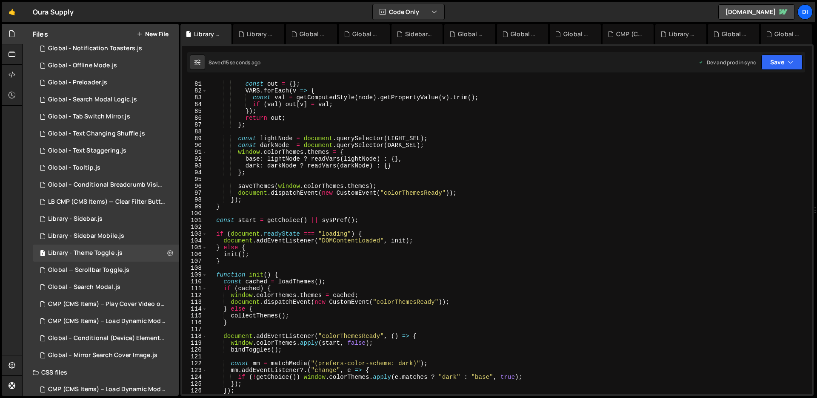
scroll to position [540, 0]
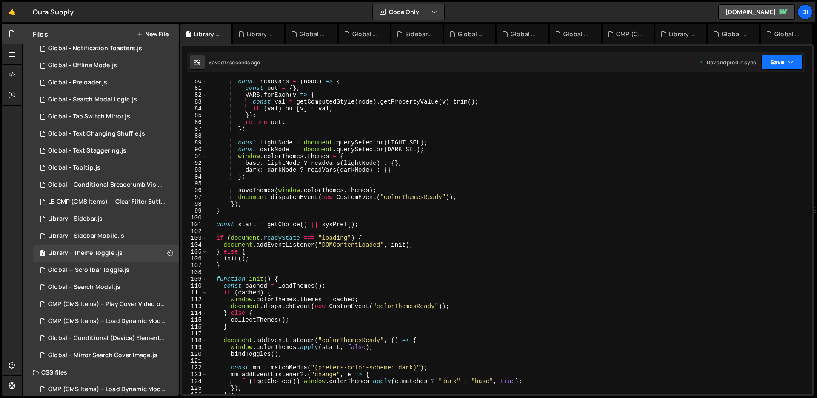
click at [786, 54] on button "Save" at bounding box center [782, 61] width 41 height 15
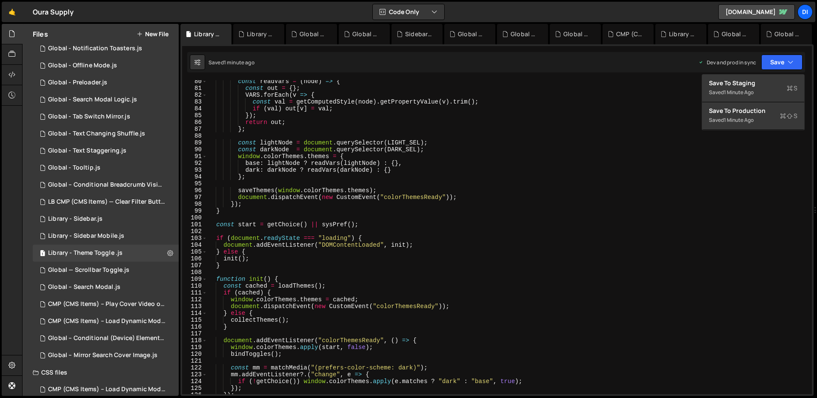
click at [365, 208] on div "const readVars = ( node ) => { const out = { } ; VARS . forEach ( v => { const …" at bounding box center [507, 241] width 601 height 327
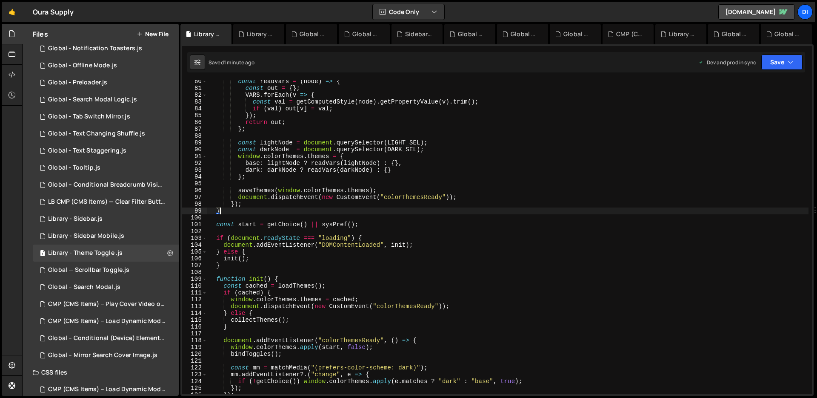
scroll to position [719, 0]
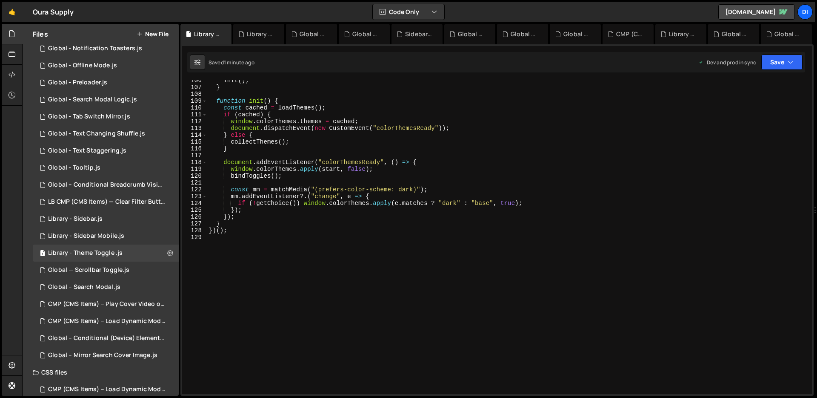
click at [365, 208] on div "init ( ) ; } function init ( ) { const cached = loadThemes ( ) ; if ( cached ) …" at bounding box center [507, 240] width 601 height 327
type textarea "})();"
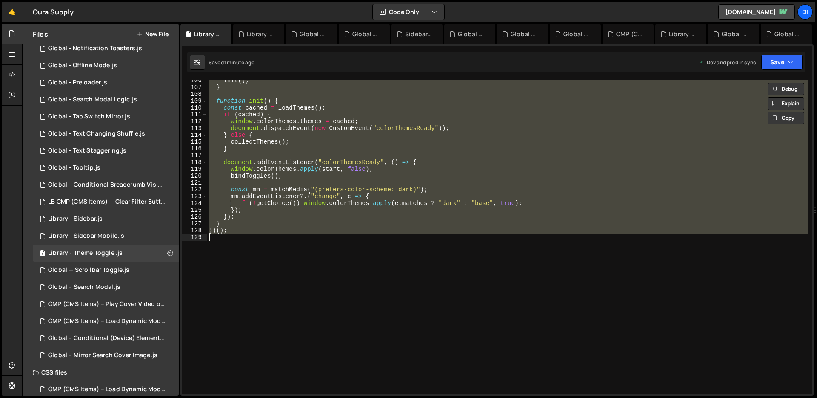
paste textarea
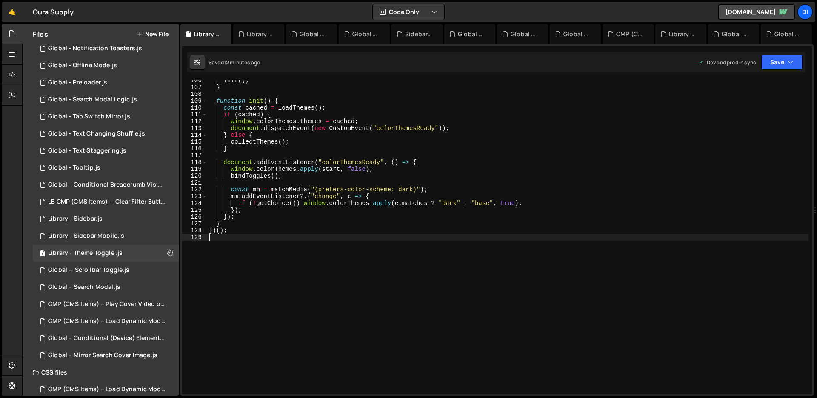
click at [292, 149] on div "init ( ) ; } function init ( ) { const cached = loadThemes ( ) ; if ( cached ) …" at bounding box center [507, 240] width 601 height 327
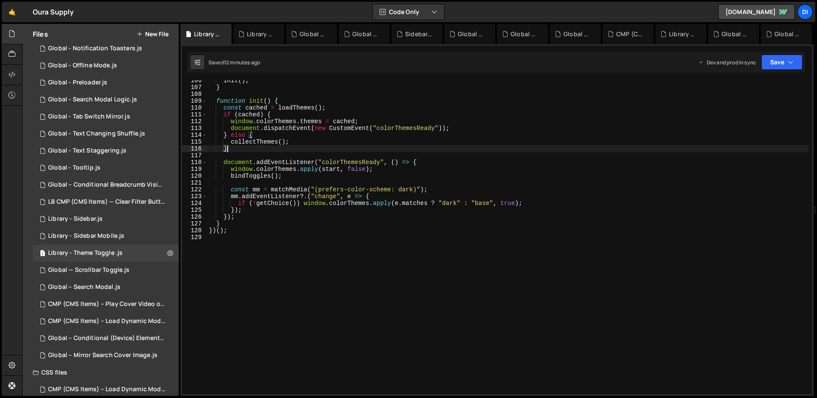
type textarea "})();"
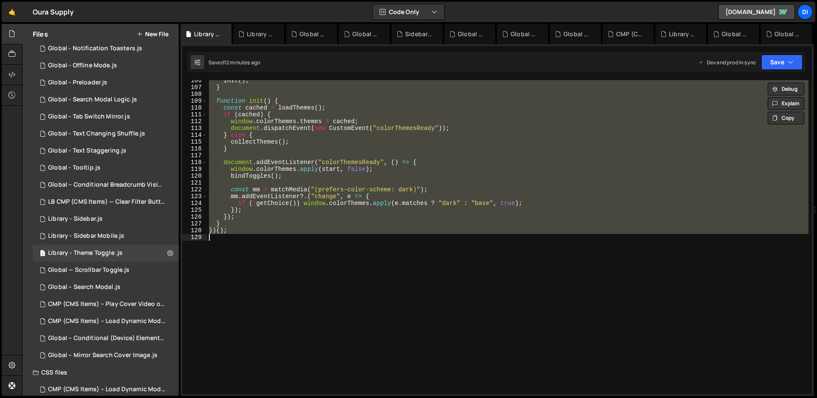
paste textarea
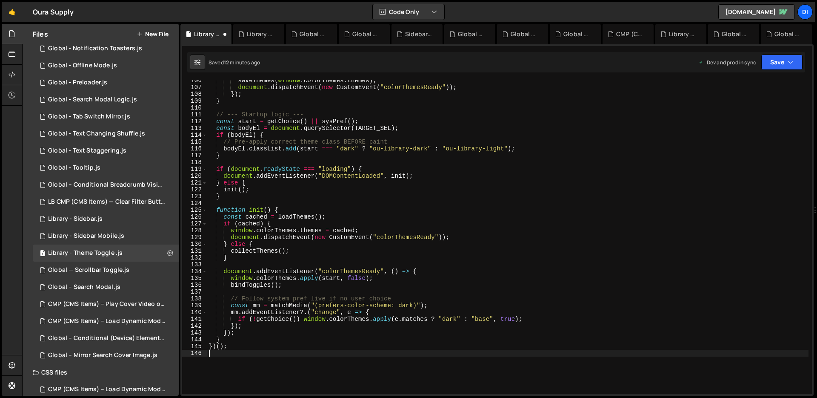
click at [292, 149] on div "saveThemes ( window . colorThemes . themes ) ; document . dispatchEvent ( new C…" at bounding box center [507, 240] width 601 height 327
click at [277, 166] on div "saveThemes ( window . colorThemes . themes ) ; document . dispatchEvent ( new C…" at bounding box center [507, 240] width 601 height 327
type textarea "})();"
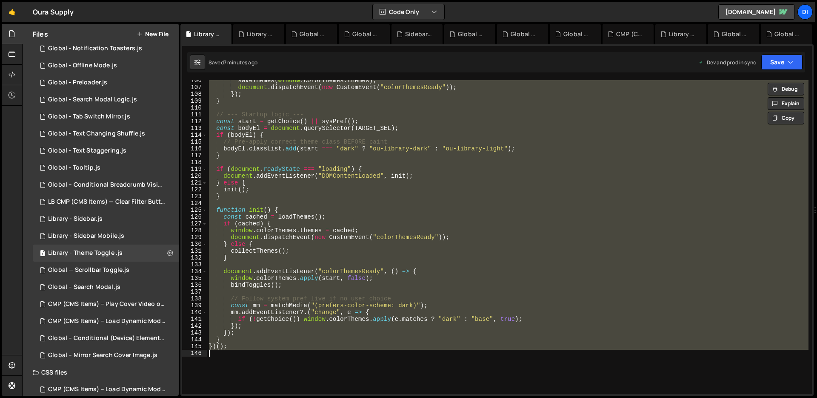
paste textarea
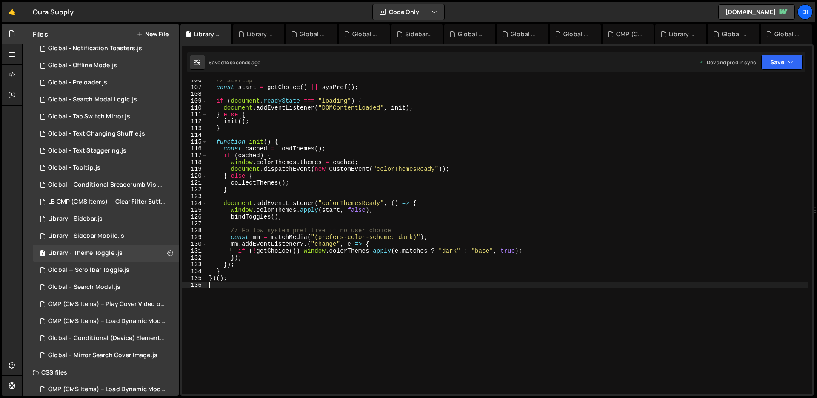
click at [407, 200] on div "// Startup const start = getChoice ( ) || sysPref ( ) ; if ( document . readySt…" at bounding box center [507, 240] width 601 height 327
type textarea "})();"
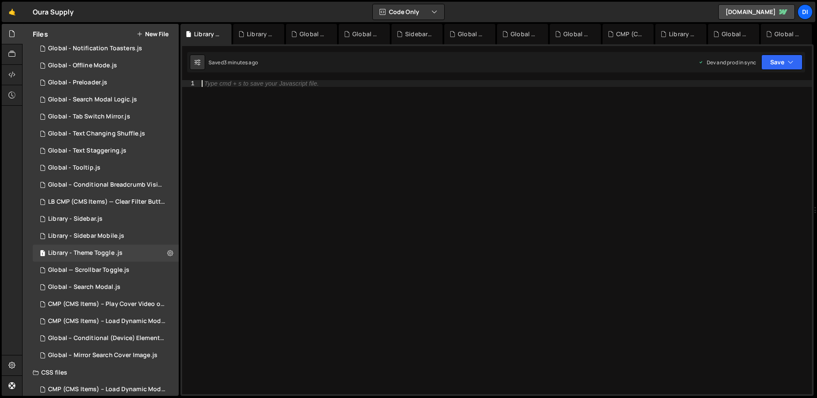
click at [313, 149] on div "Type cmd + s to save your Javascript file." at bounding box center [506, 243] width 612 height 327
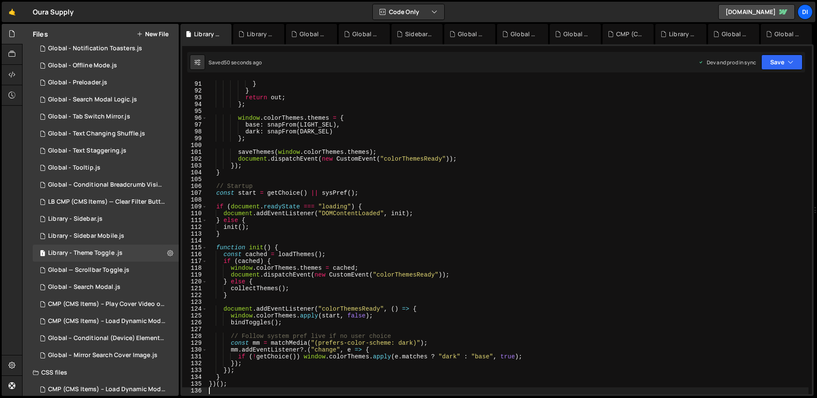
click at [310, 158] on div "if ( val ) out [ v ] = val ; } } return out ; } ; window . colorThemes . themes…" at bounding box center [507, 237] width 601 height 327
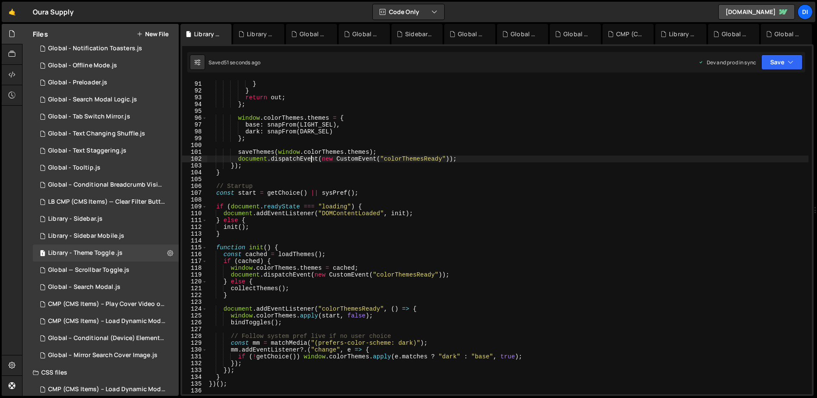
type textarea "})();"
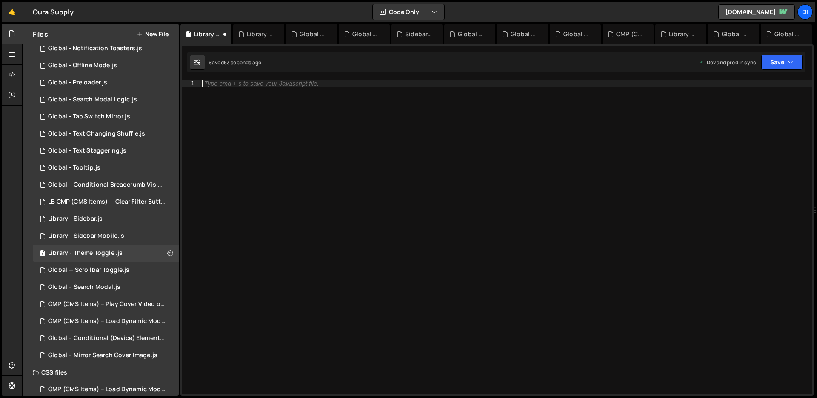
type textarea "})();"
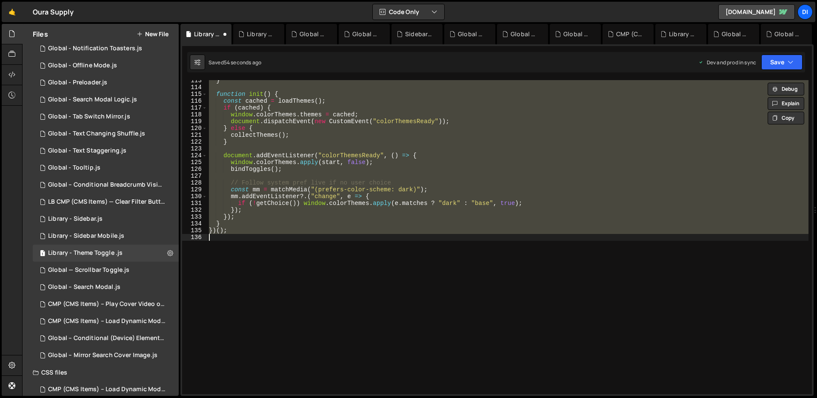
scroll to position [766, 0]
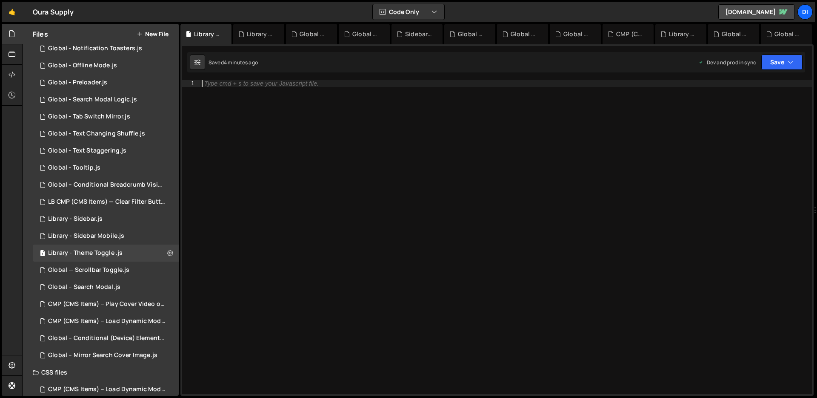
click at [318, 116] on div "Type cmd + s to save your Javascript file." at bounding box center [506, 243] width 612 height 327
paste textarea "})();"
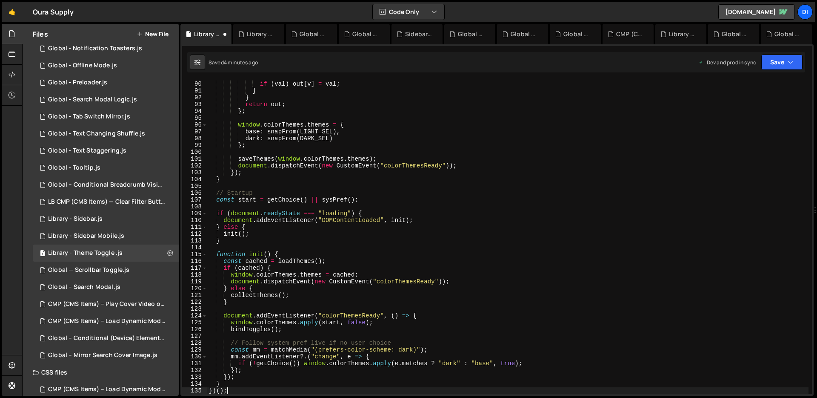
scroll to position [606, 0]
click at [267, 182] on div "const val = getComputedStyle ( stub ) . getPropertyValue ( v ) . trim ( ) ; if …" at bounding box center [507, 237] width 601 height 327
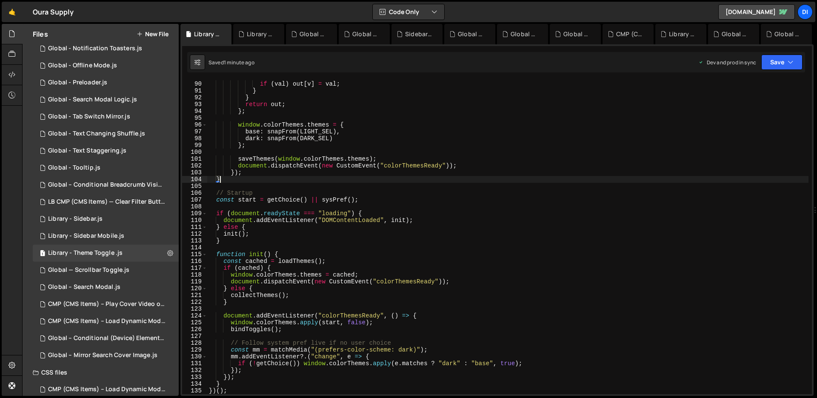
type textarea "} })();"
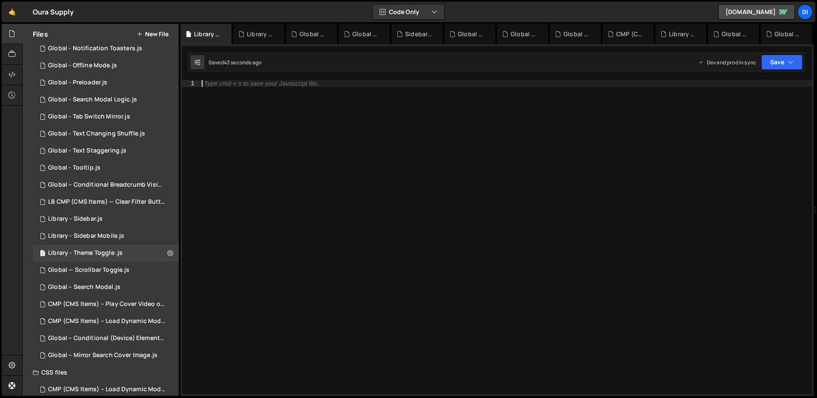
click at [444, 180] on div "Type cmd + s to save your Javascript file." at bounding box center [506, 243] width 612 height 327
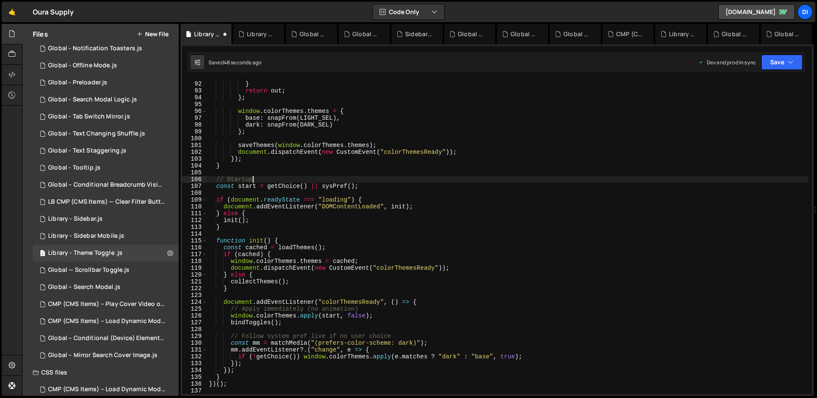
click at [379, 177] on div "} } return out ; } ; window . colorThemes . themes = { base : snapFrom ( LIGHT_…" at bounding box center [507, 237] width 601 height 327
type textarea "// Startup"
click at [167, 258] on button at bounding box center [170, 252] width 15 height 15
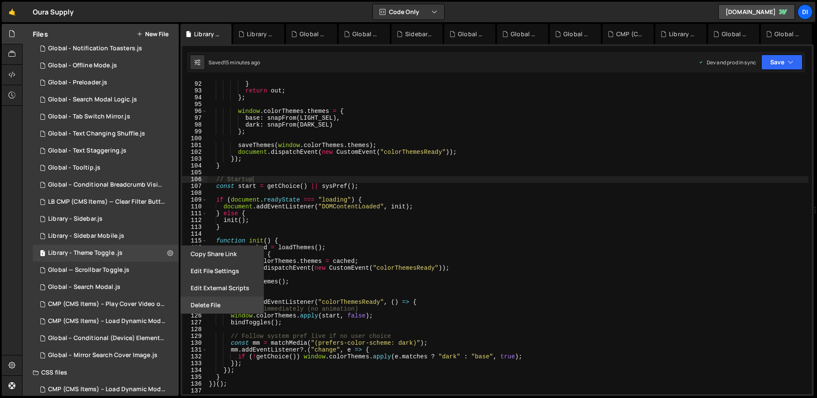
click at [222, 300] on button "Delete File" at bounding box center [221, 304] width 83 height 17
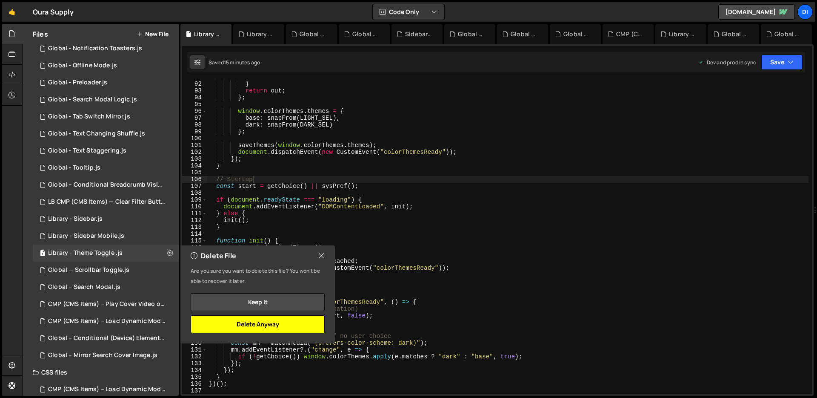
click at [298, 326] on button "Delete Anyway" at bounding box center [258, 324] width 134 height 18
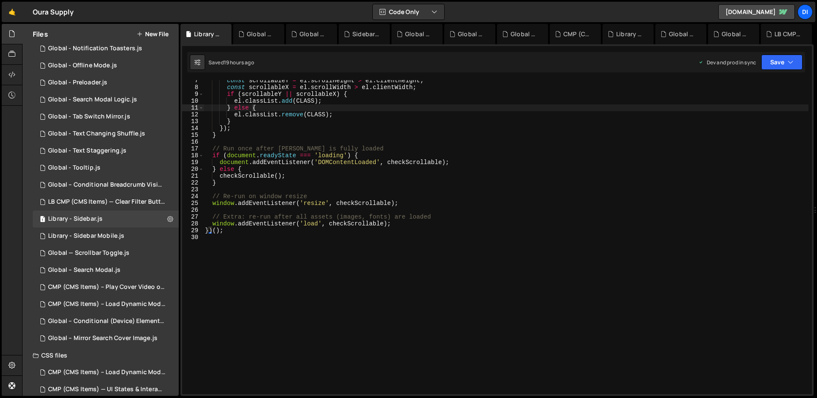
scroll to position [44, 0]
